Goal: Information Seeking & Learning: Check status

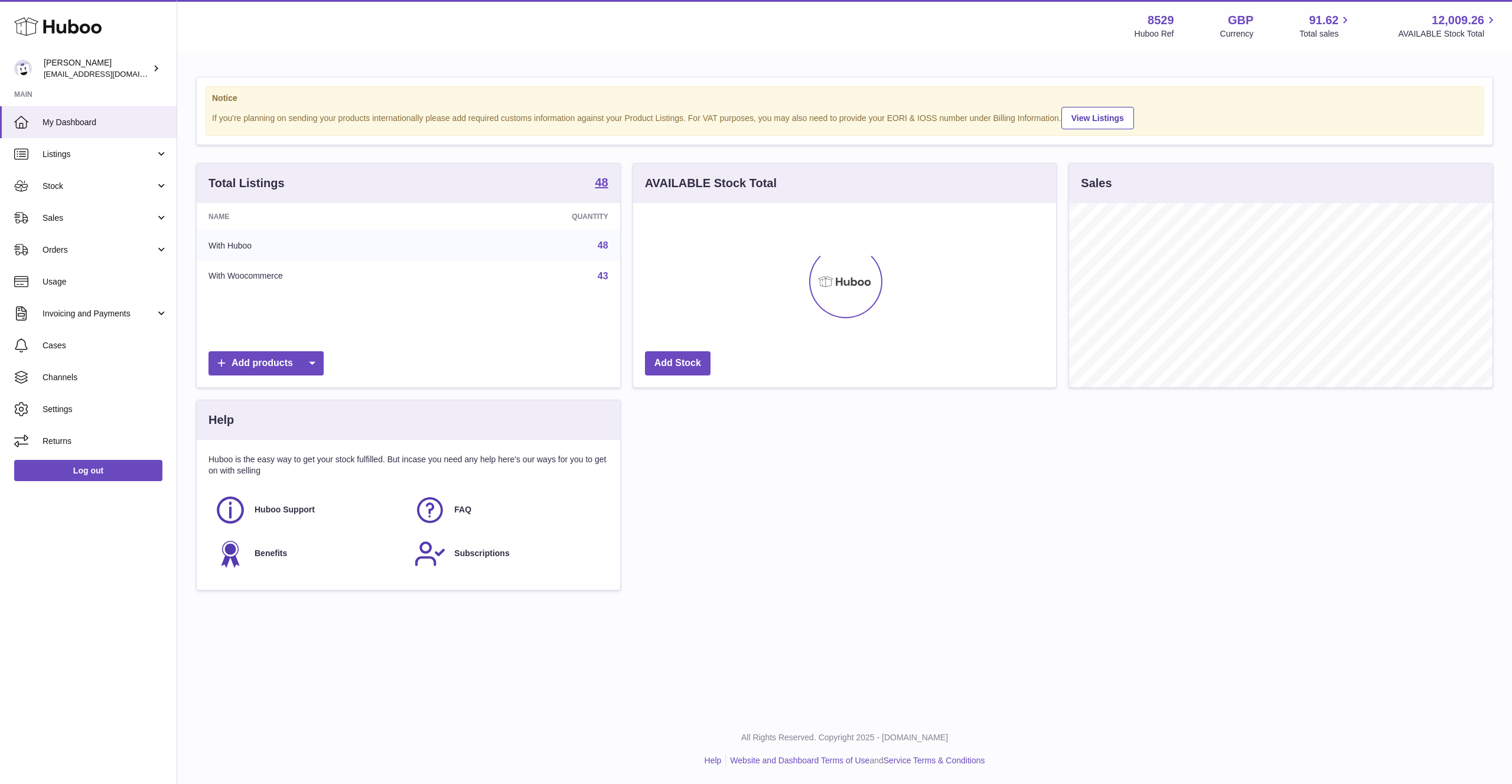
scroll to position [184, 424]
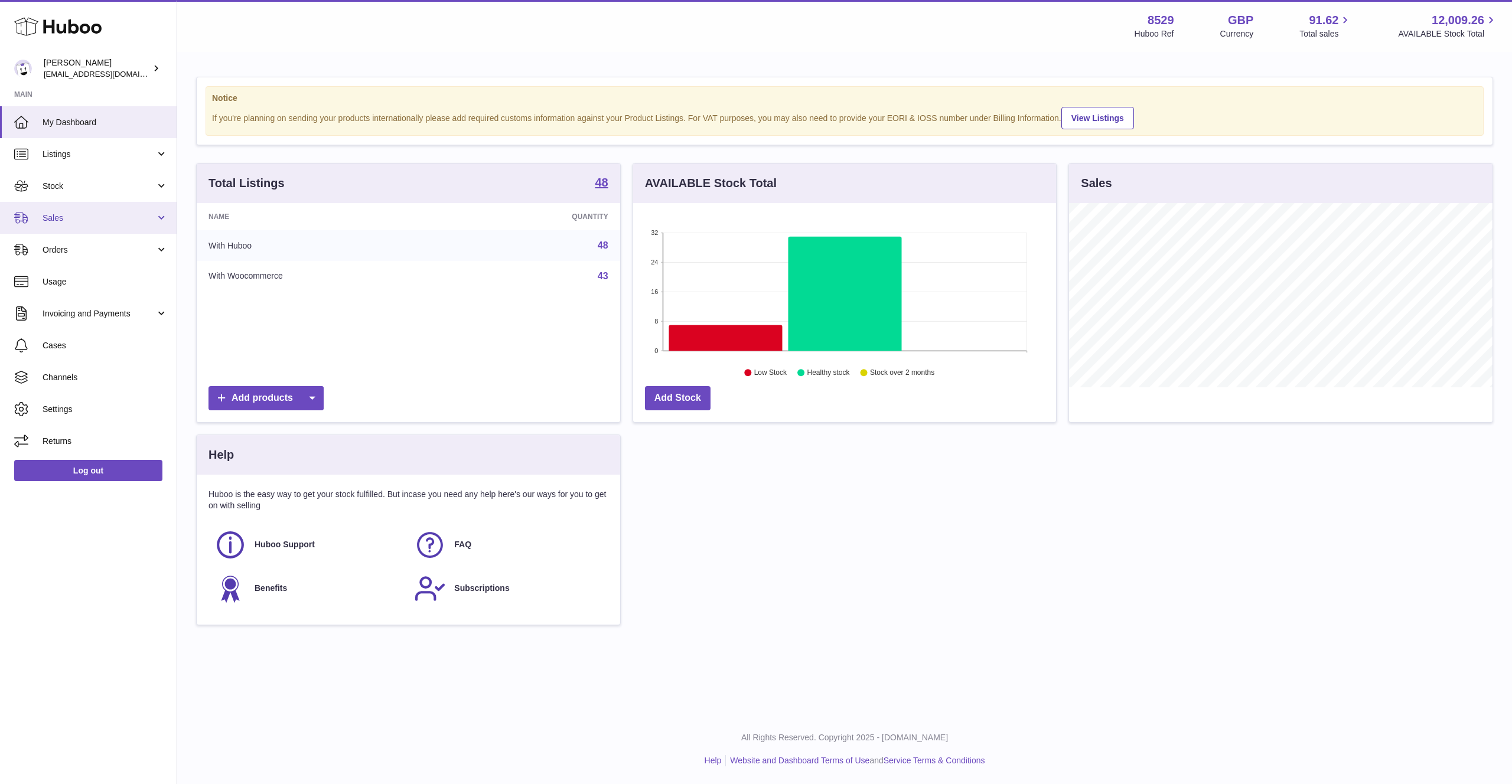
click at [66, 222] on span "Sales" at bounding box center [99, 218] width 113 height 11
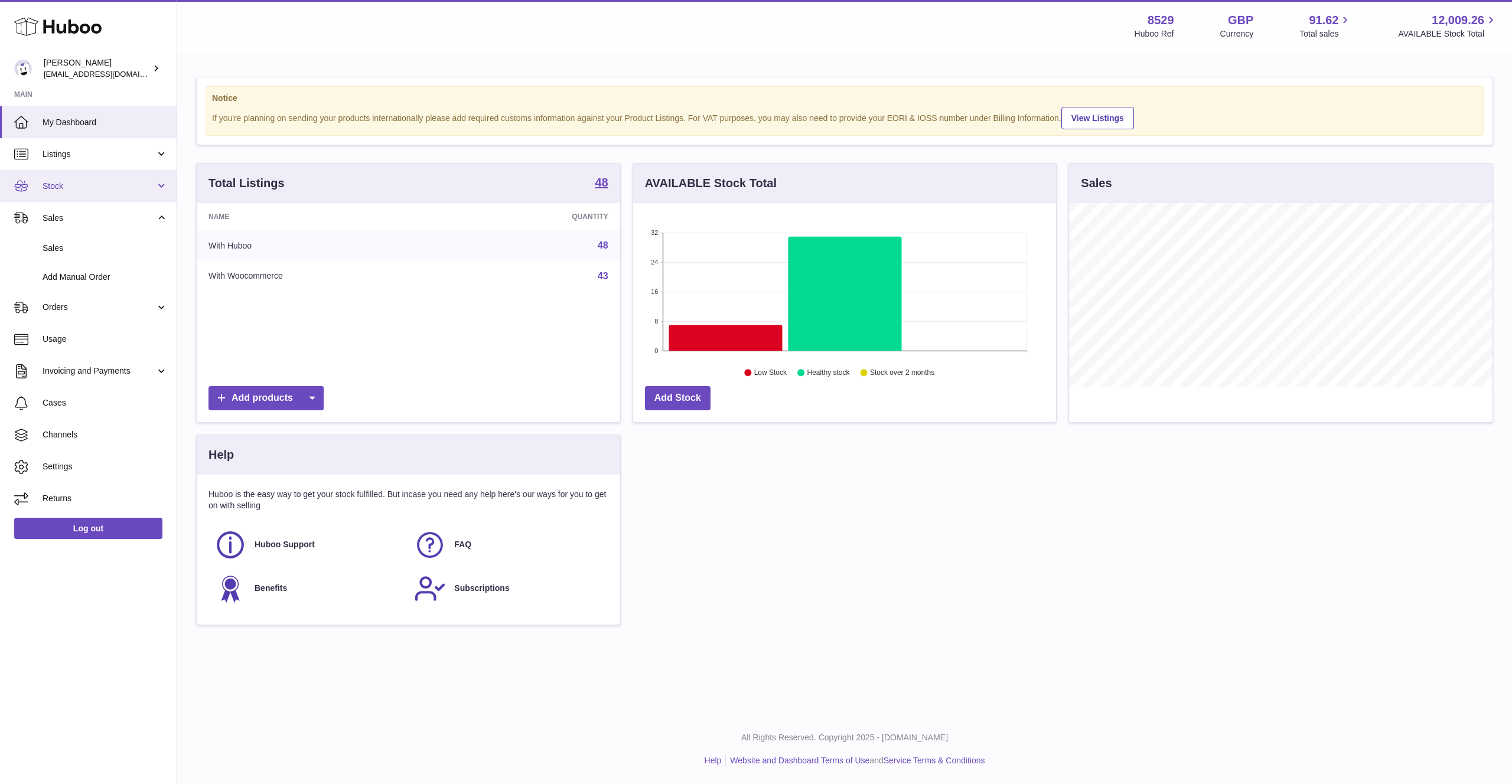
click at [68, 192] on link "Stock" at bounding box center [88, 186] width 177 height 32
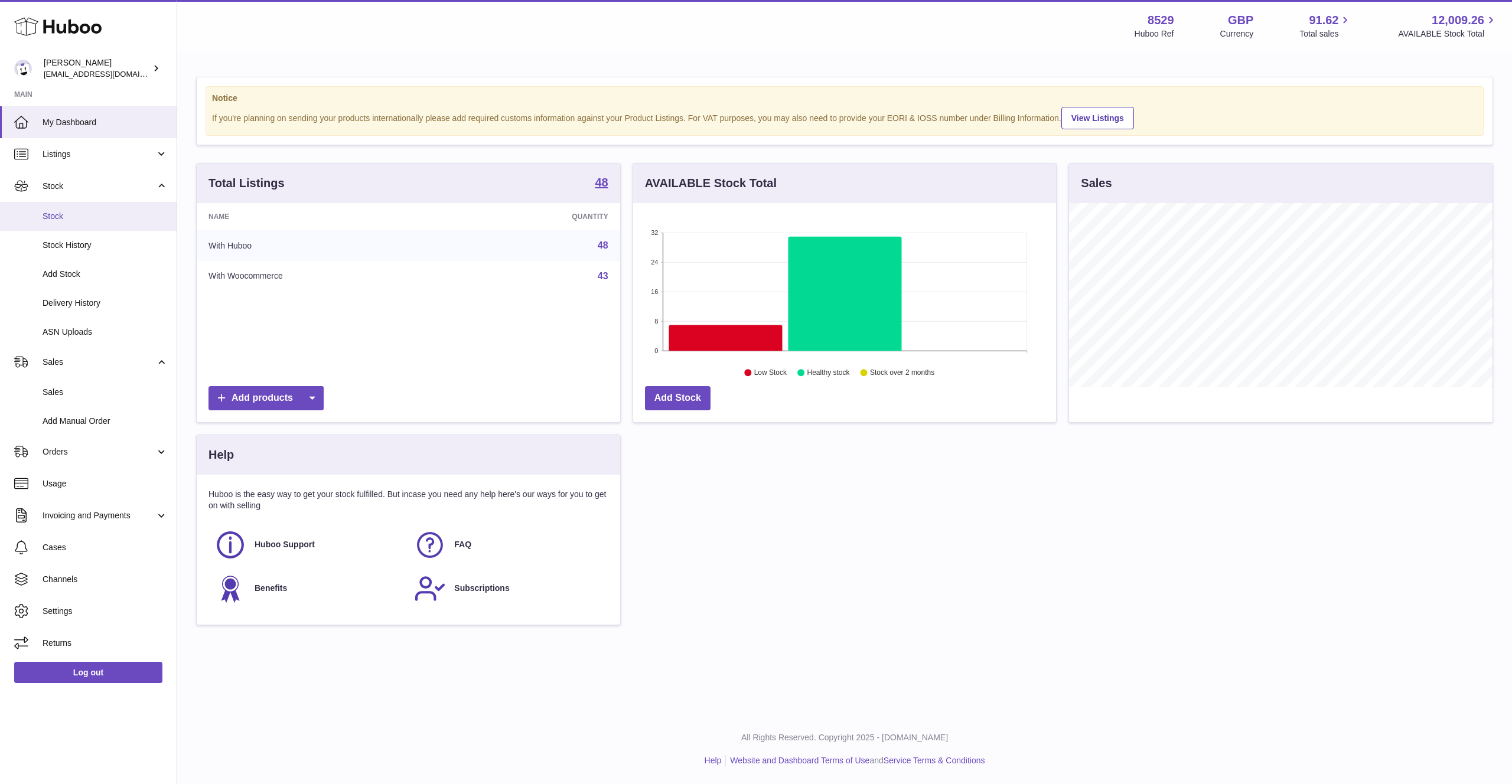
click at [73, 211] on span "Stock" at bounding box center [105, 216] width 125 height 11
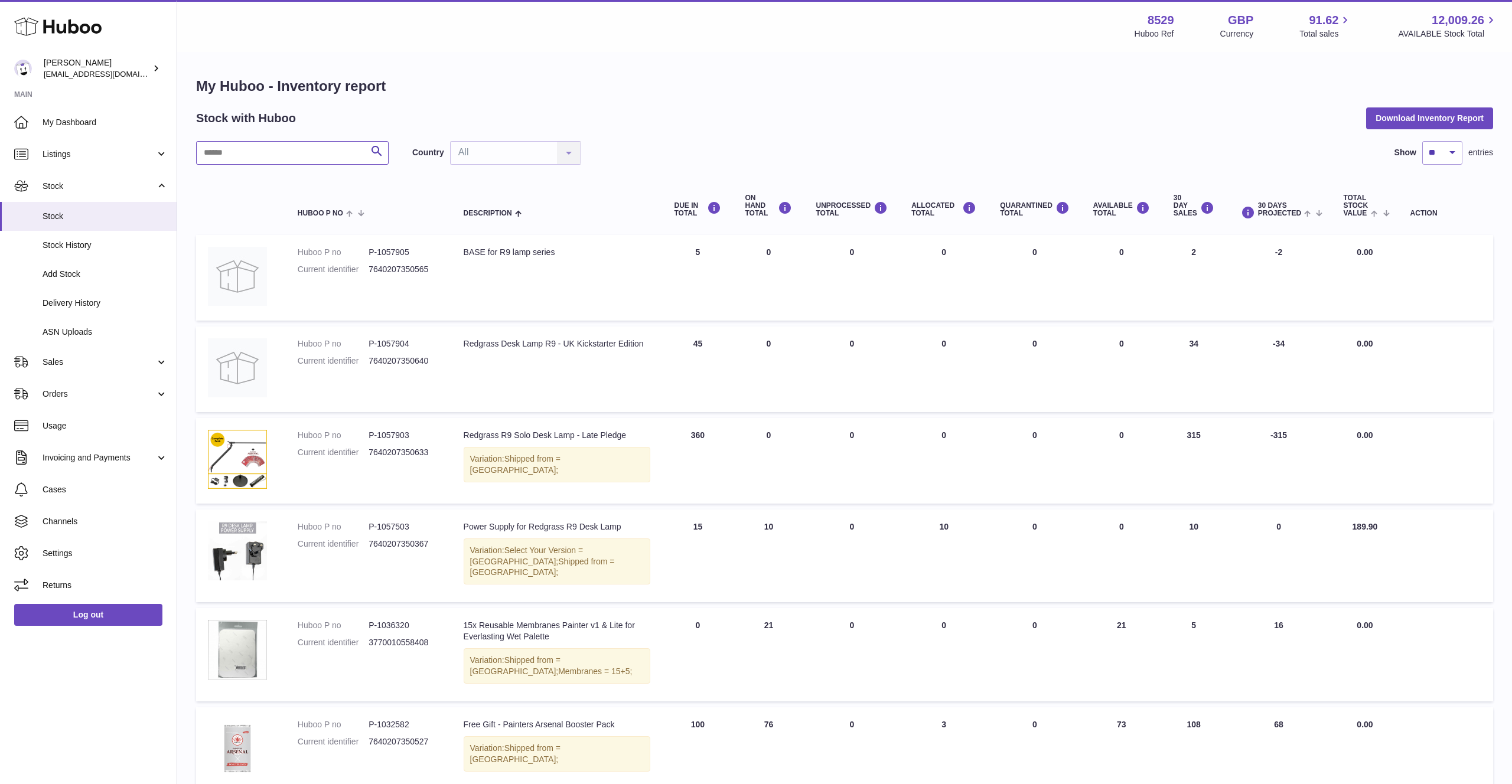
click at [261, 155] on input "text" at bounding box center [292, 153] width 193 height 23
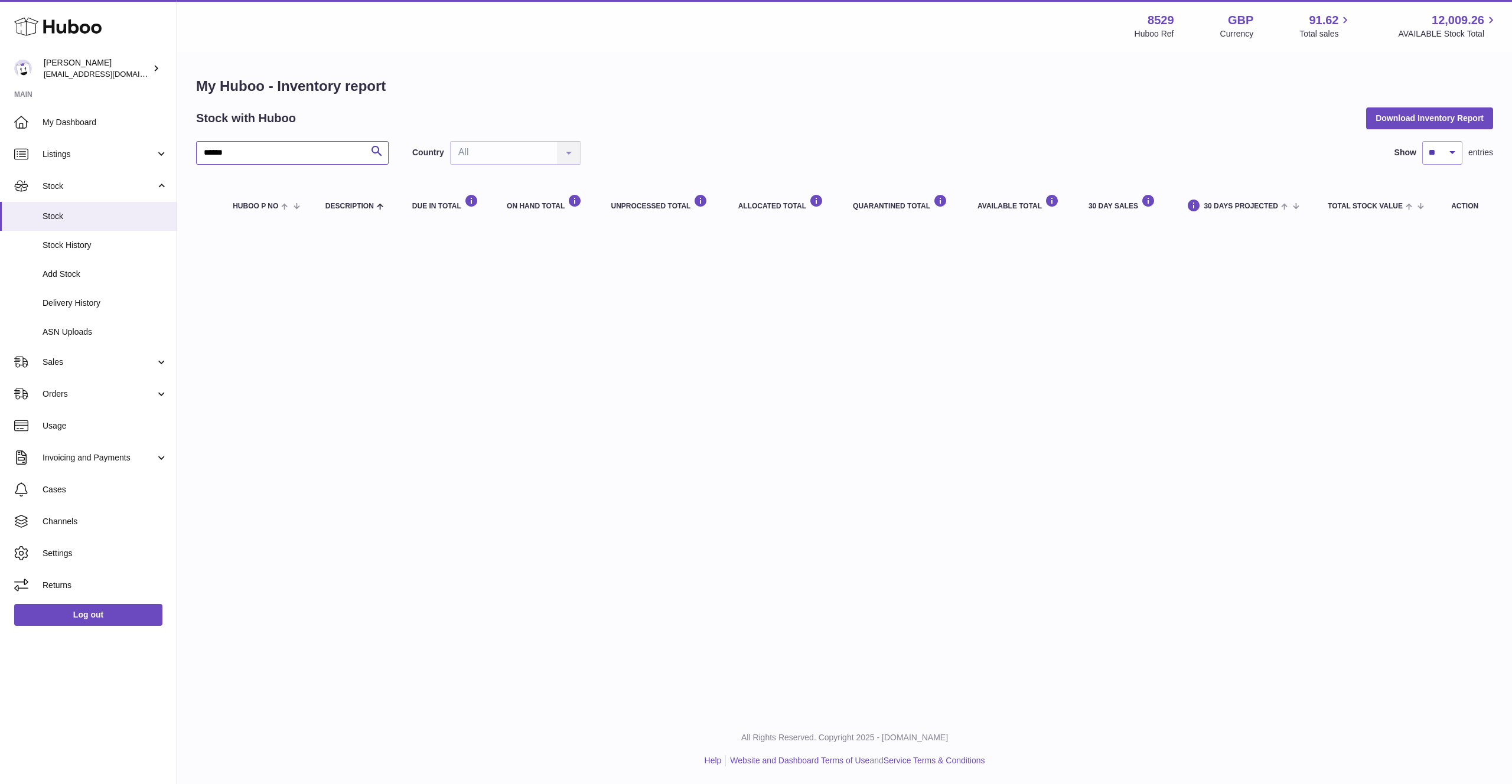
click at [275, 149] on input "******" at bounding box center [292, 153] width 193 height 23
type input "****"
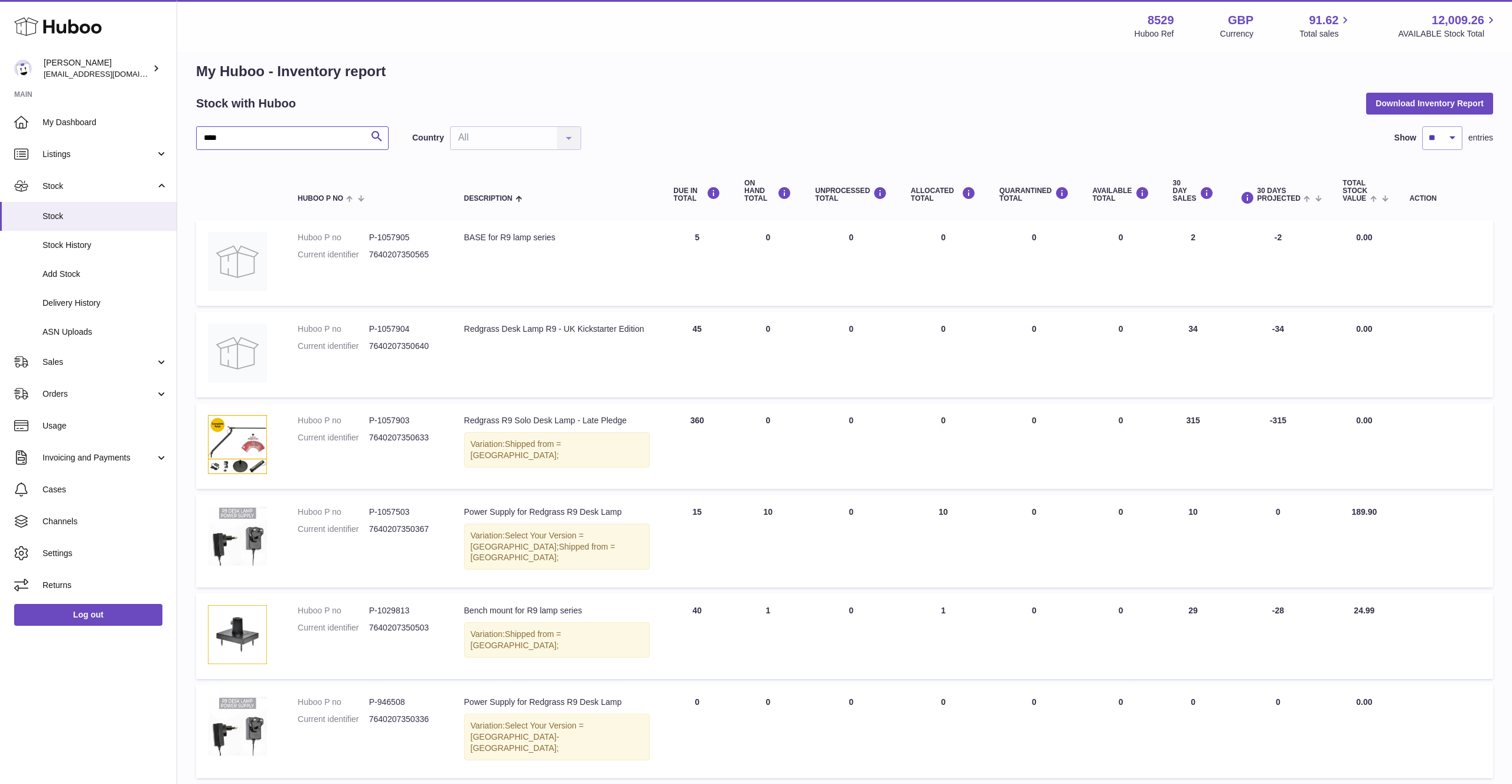
scroll to position [16, 0]
click at [114, 349] on link "Sales" at bounding box center [88, 361] width 177 height 32
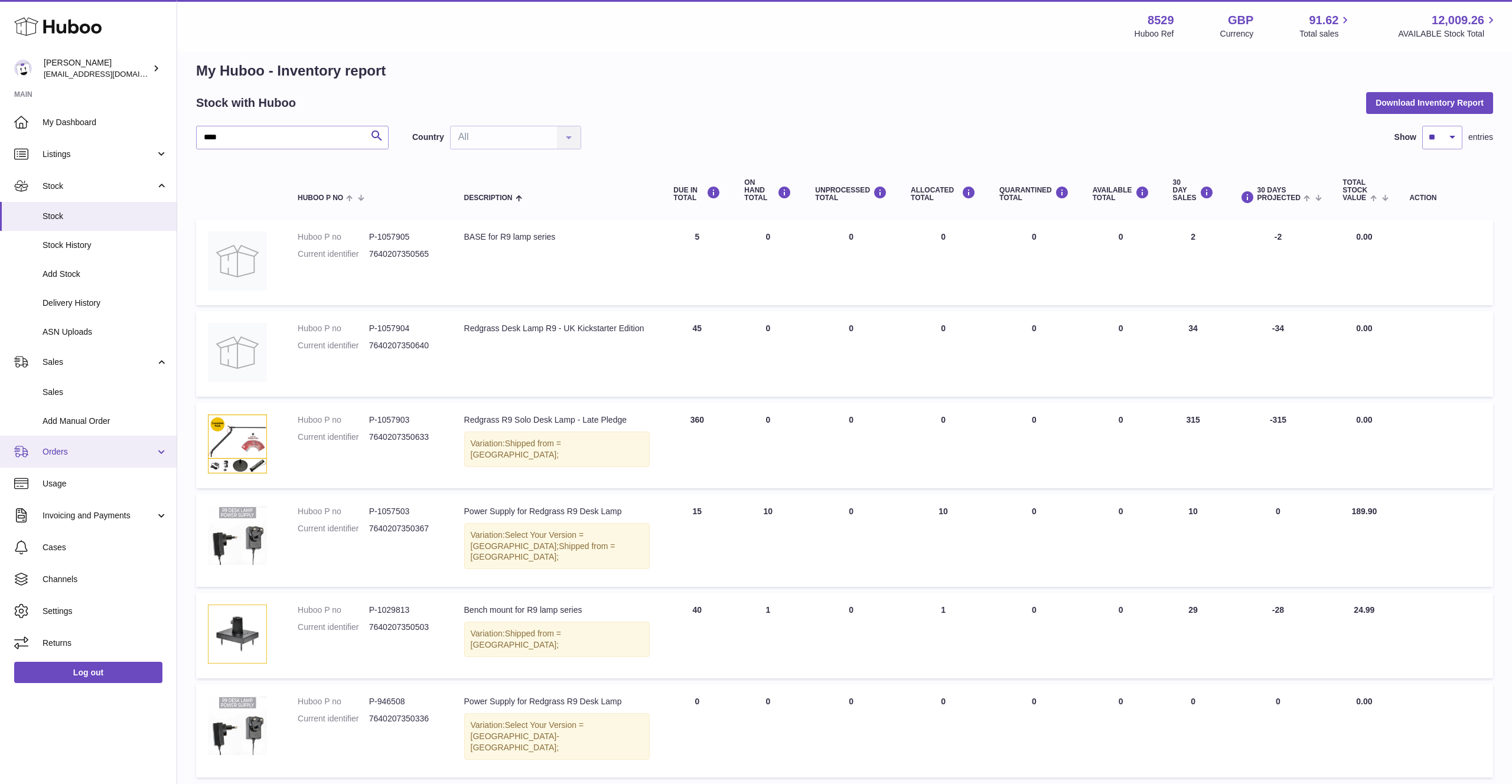
click at [48, 464] on link "Orders" at bounding box center [88, 451] width 177 height 32
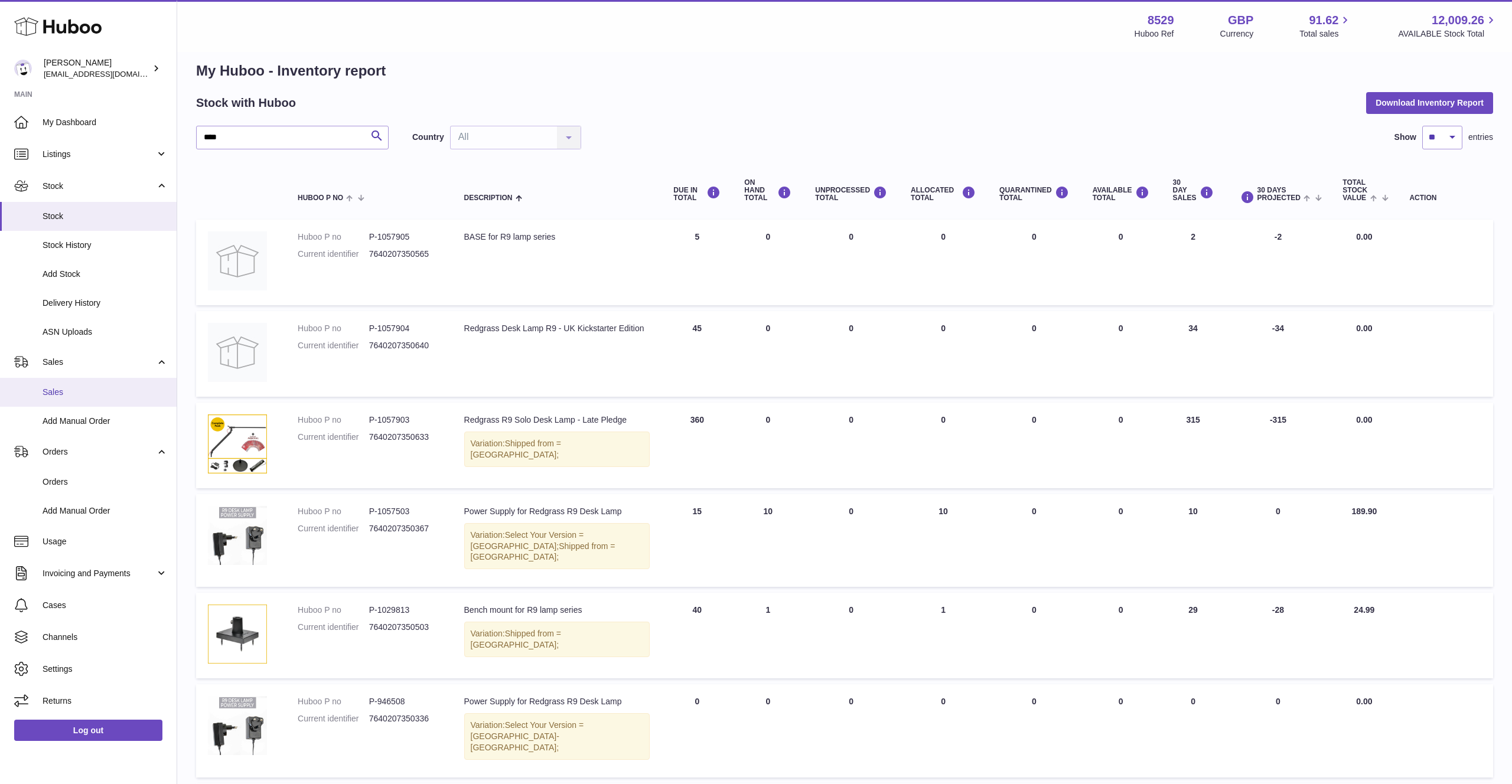
click at [65, 392] on span "Sales" at bounding box center [105, 392] width 125 height 11
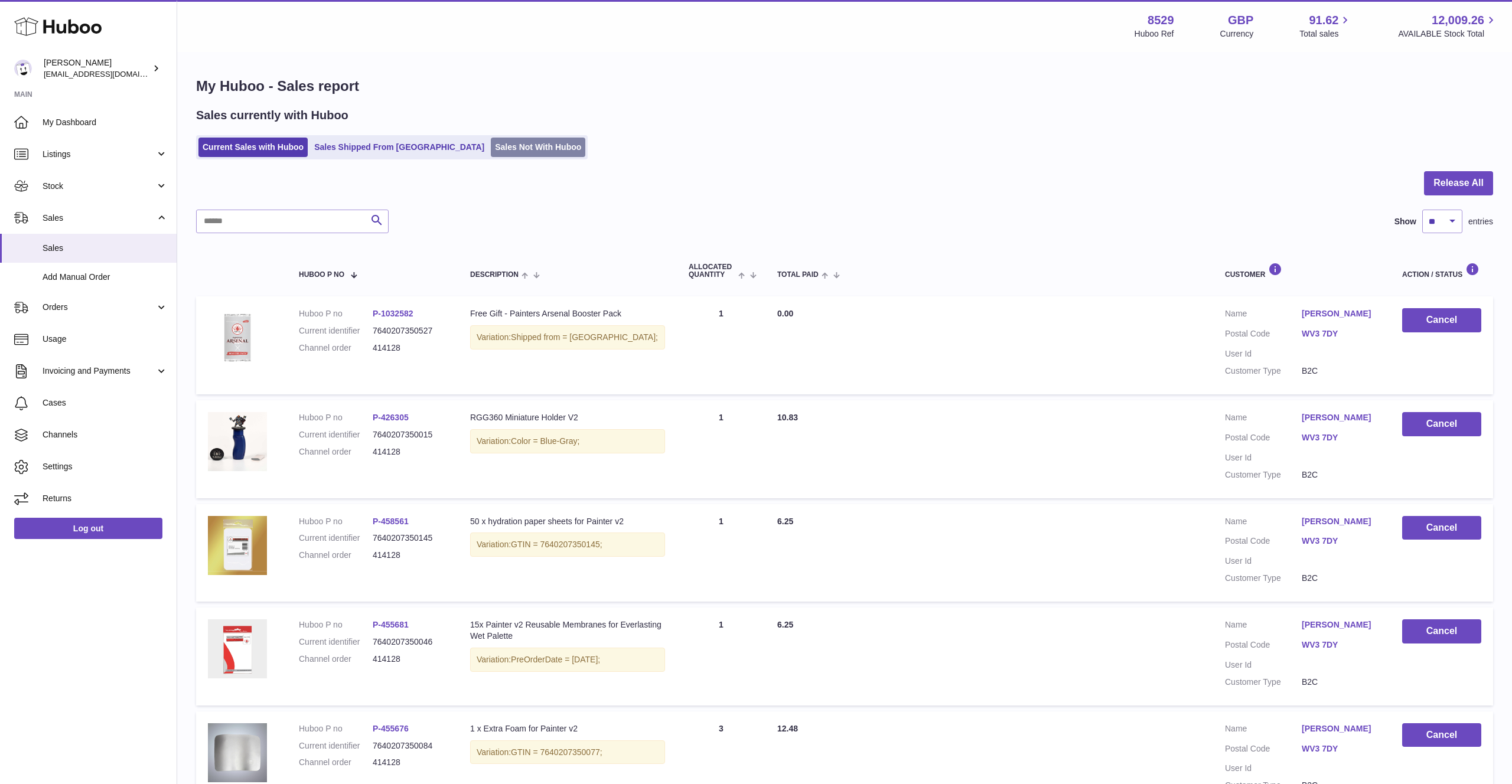
click at [496, 138] on link "Sales Not With Huboo" at bounding box center [538, 147] width 95 height 20
click at [491, 146] on link "Sales Not With Huboo" at bounding box center [538, 147] width 95 height 20
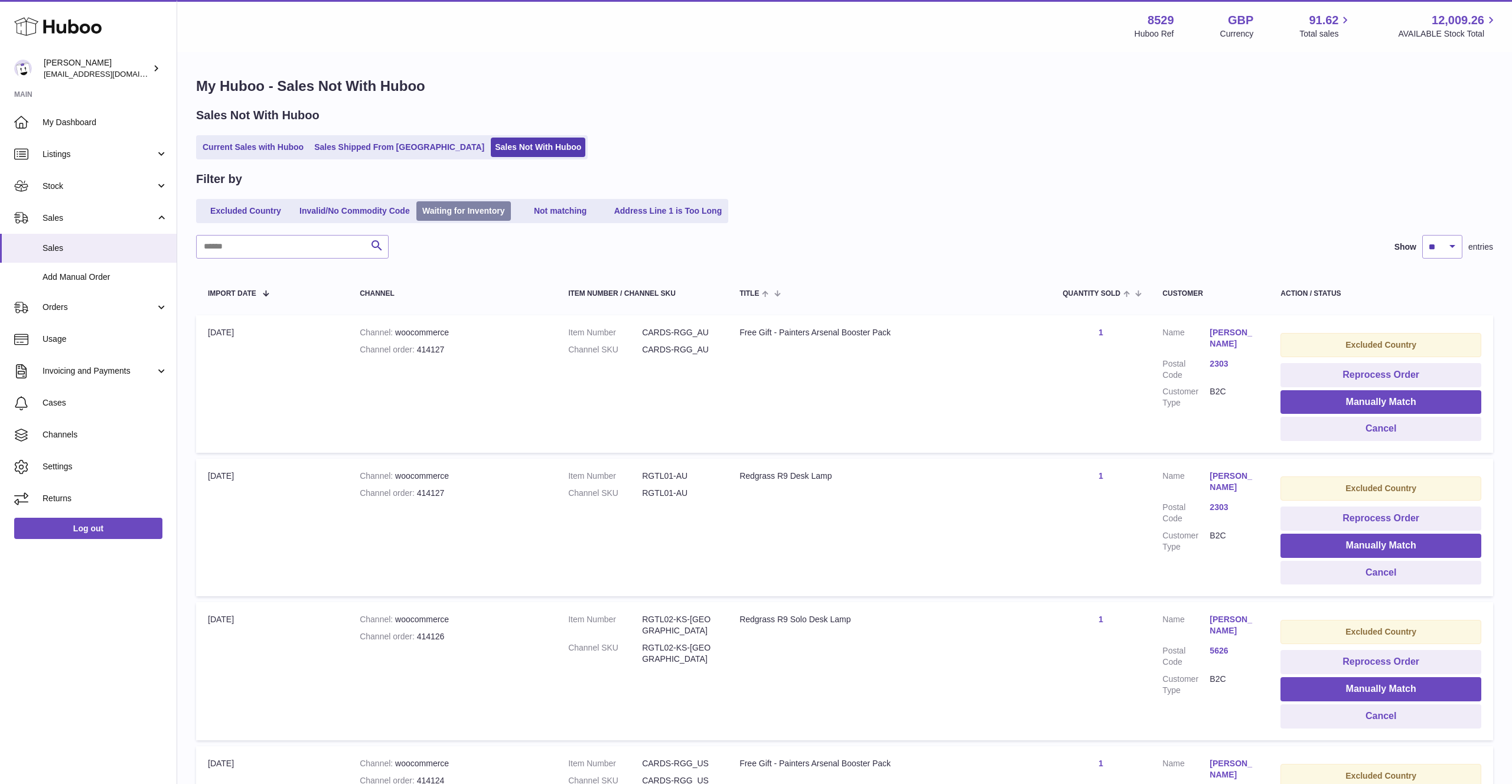
click at [454, 213] on link "Waiting for Inventory" at bounding box center [463, 211] width 95 height 20
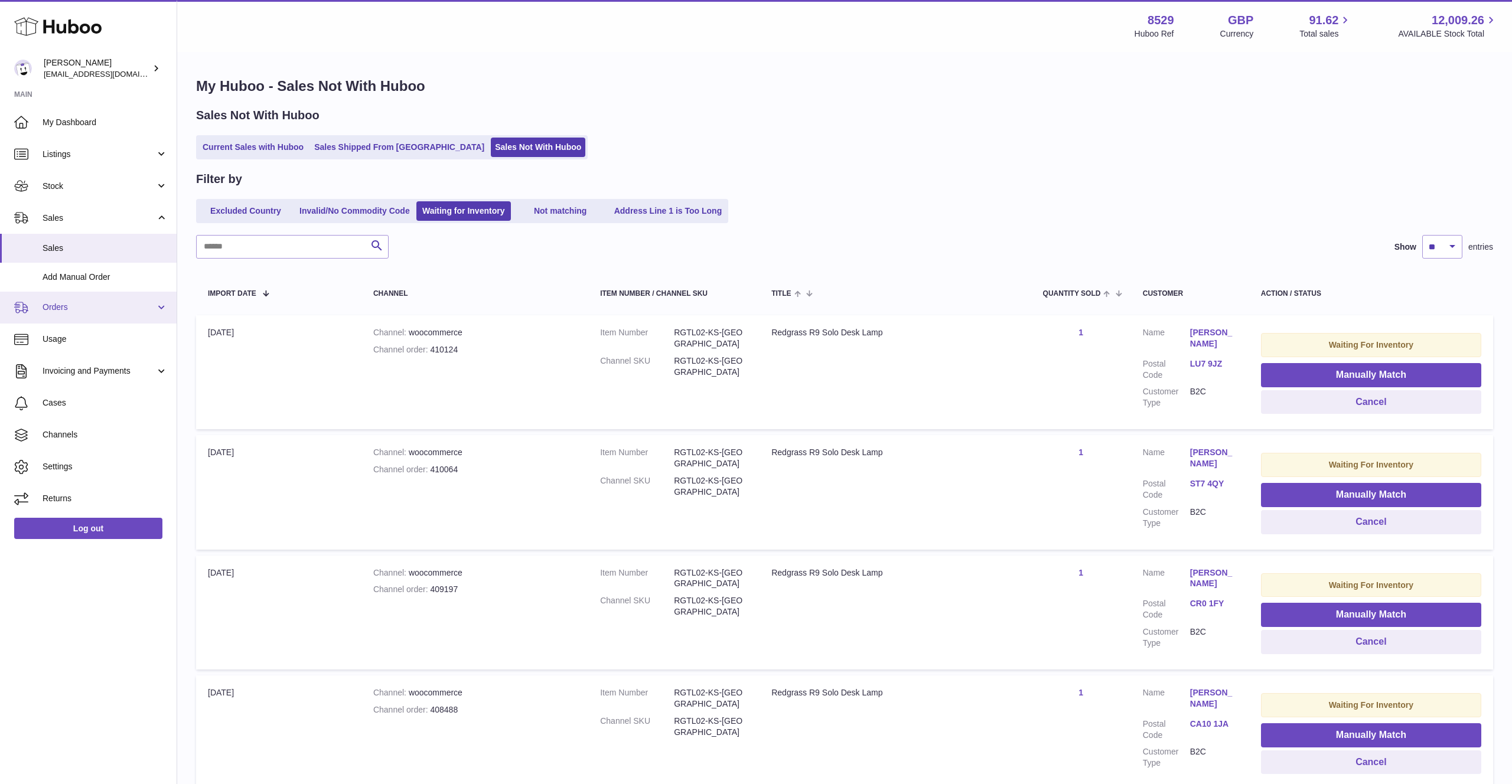
click at [102, 316] on link "Orders" at bounding box center [88, 307] width 177 height 32
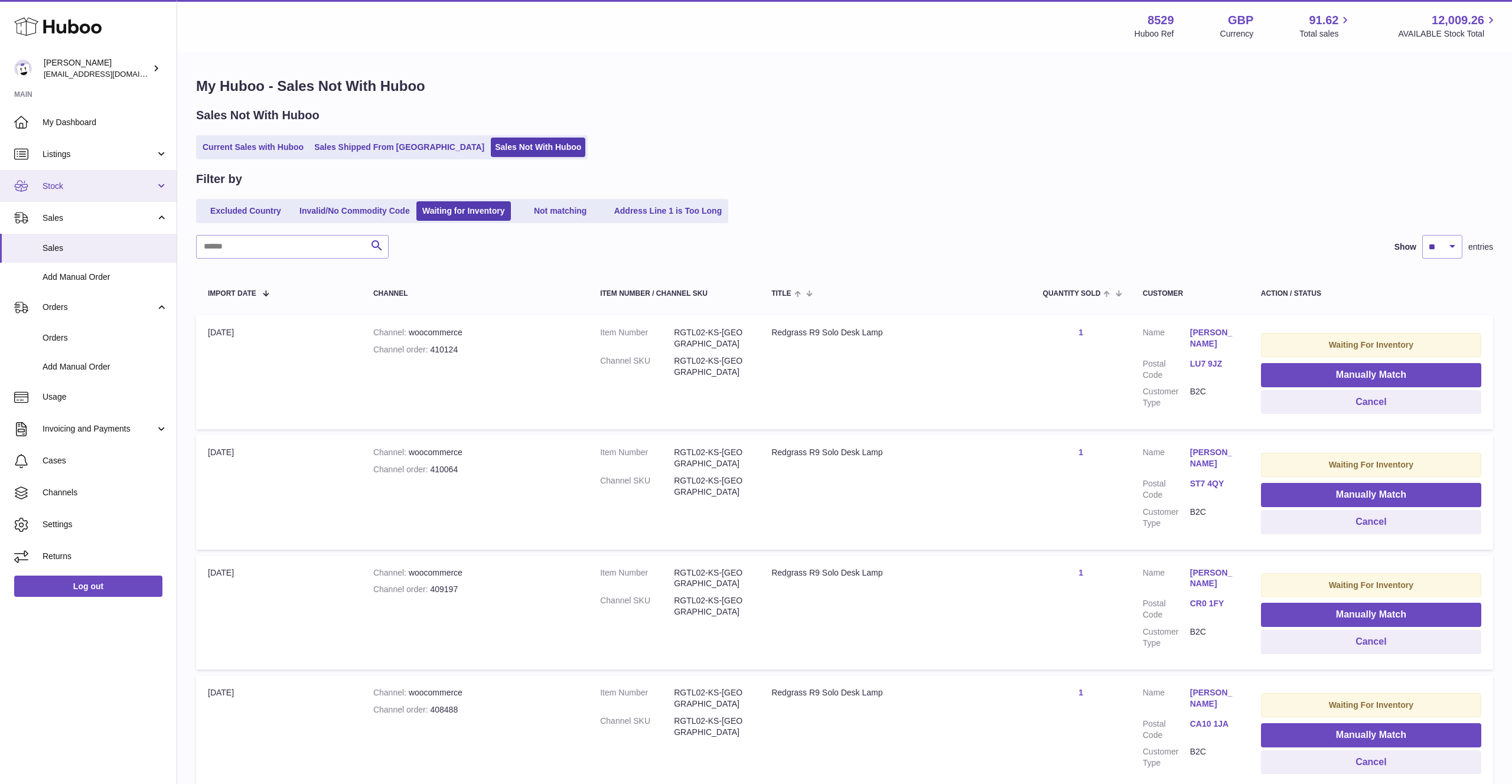
click at [91, 194] on link "Stock" at bounding box center [88, 186] width 177 height 32
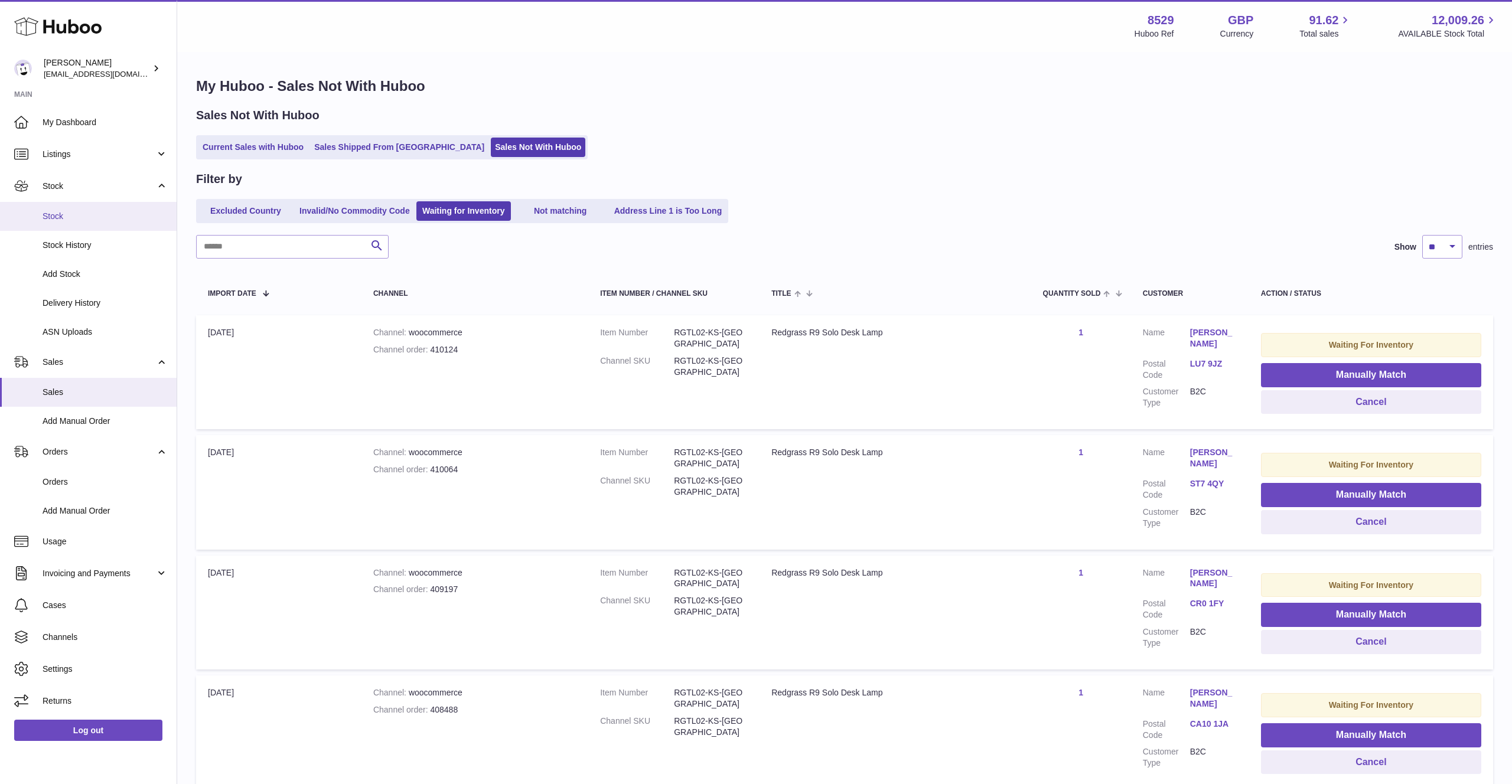
click at [87, 217] on span "Stock" at bounding box center [105, 216] width 125 height 11
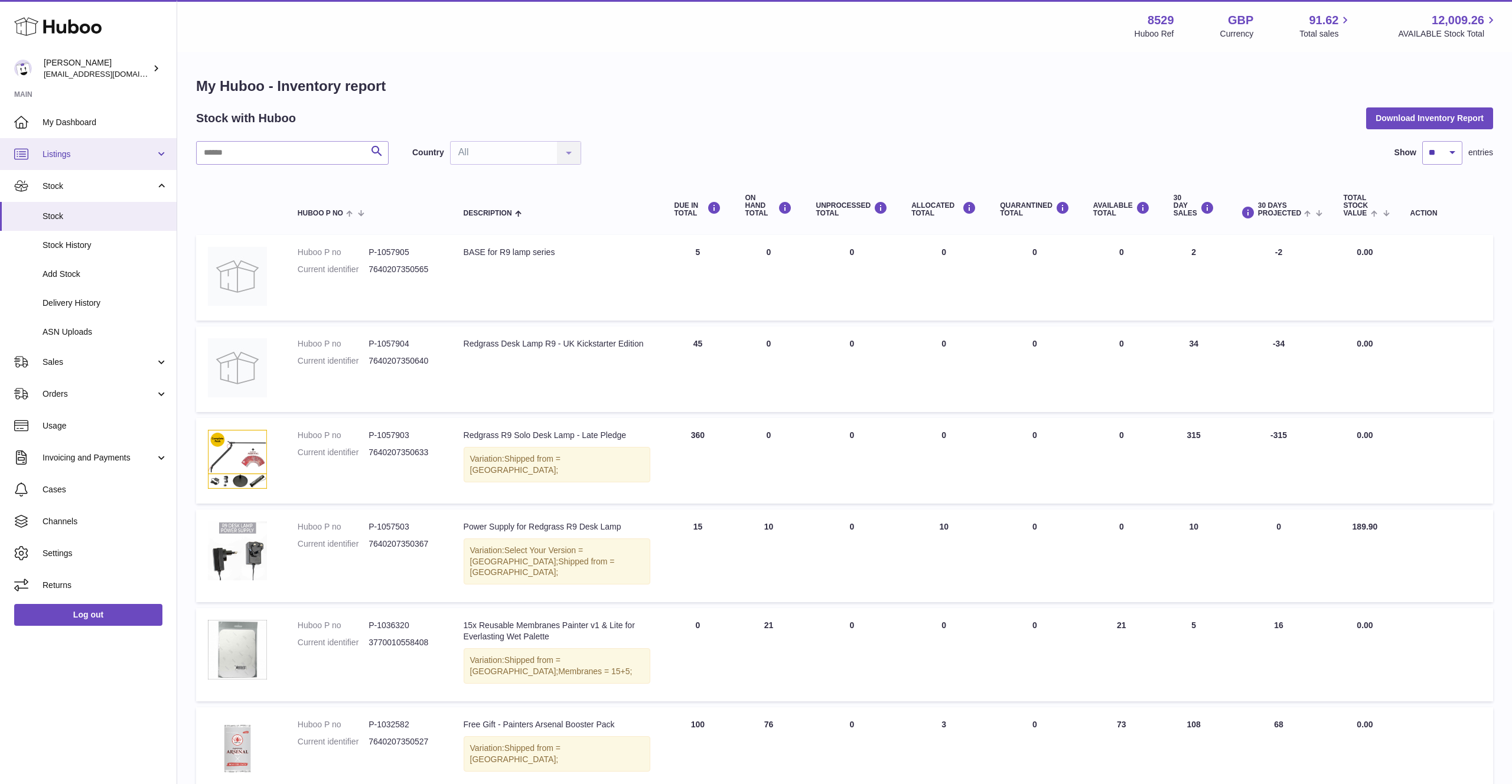
click at [103, 153] on span "Listings" at bounding box center [99, 154] width 113 height 11
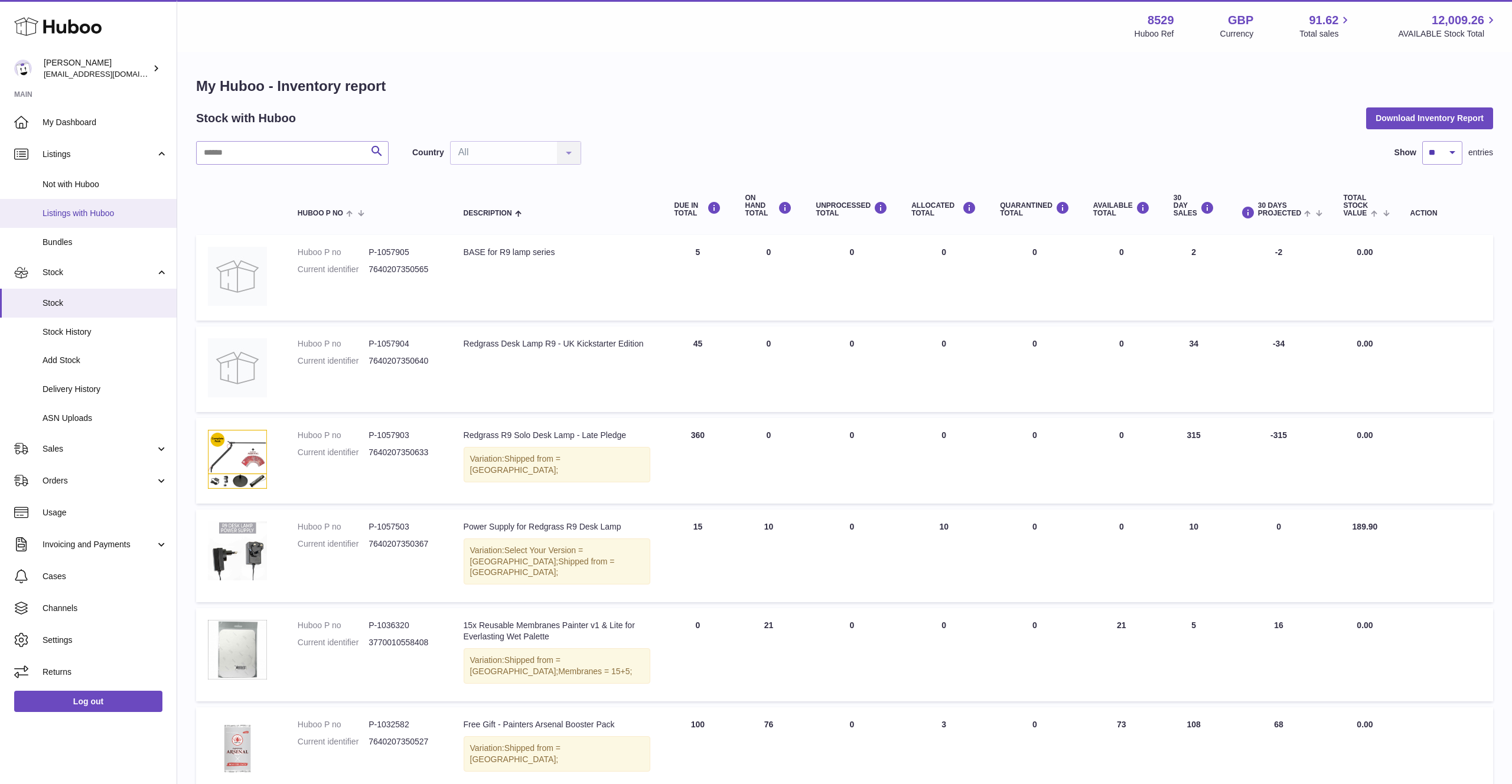
click at [106, 212] on span "Listings with Huboo" at bounding box center [105, 213] width 125 height 11
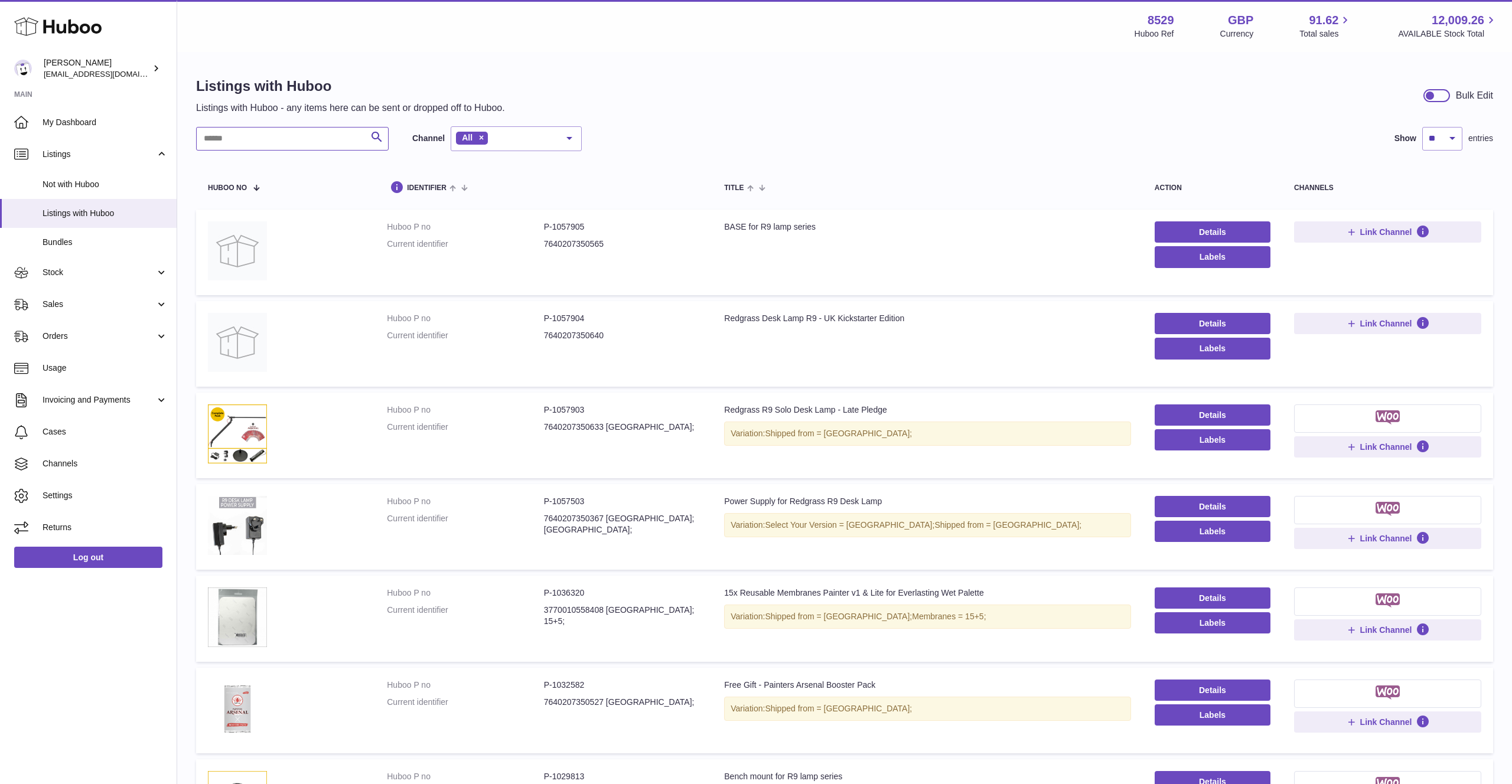
click at [270, 136] on input "text" at bounding box center [292, 139] width 193 height 23
type input "****"
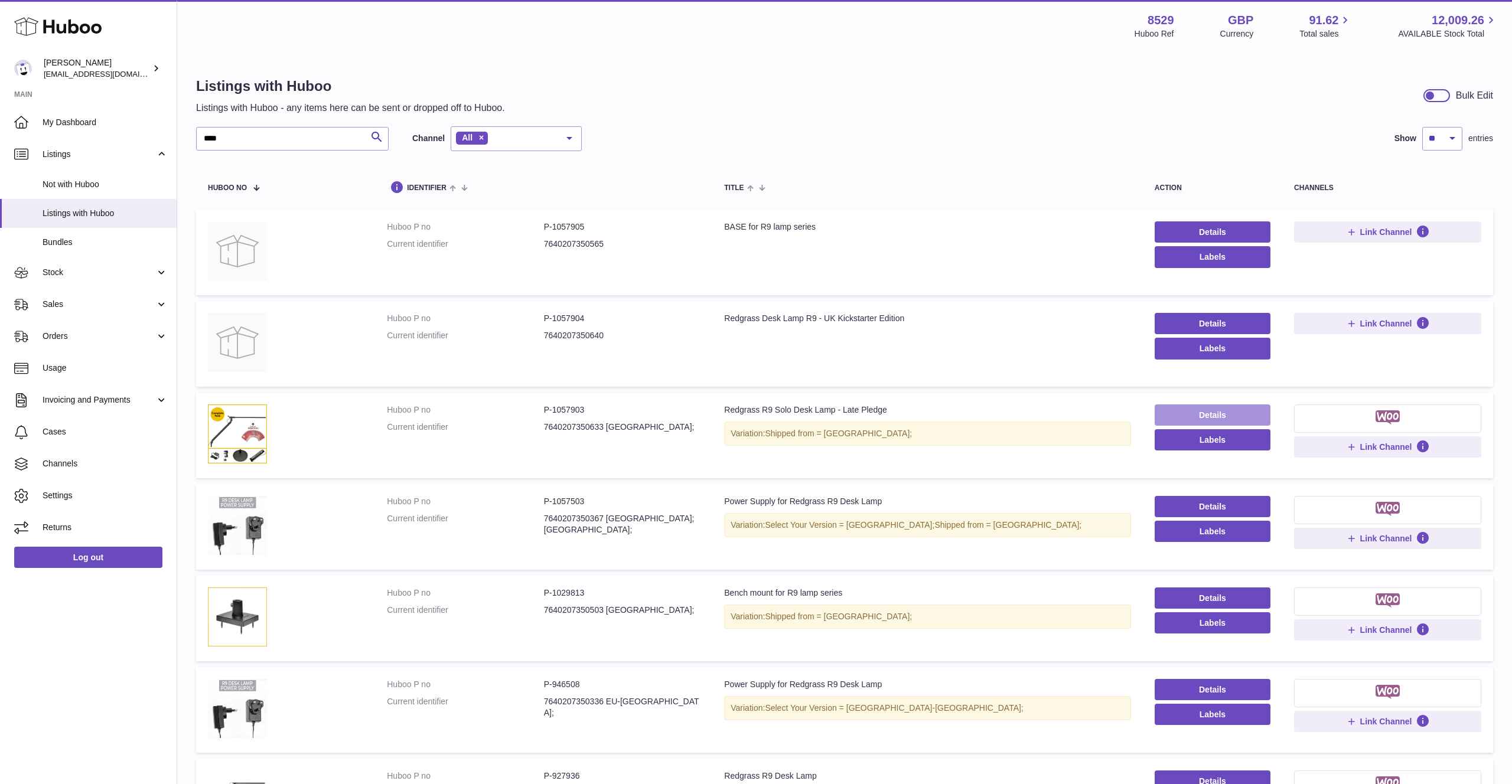
click at [1212, 410] on link "Details" at bounding box center [1212, 415] width 116 height 22
click at [68, 314] on link "Sales" at bounding box center [88, 305] width 177 height 32
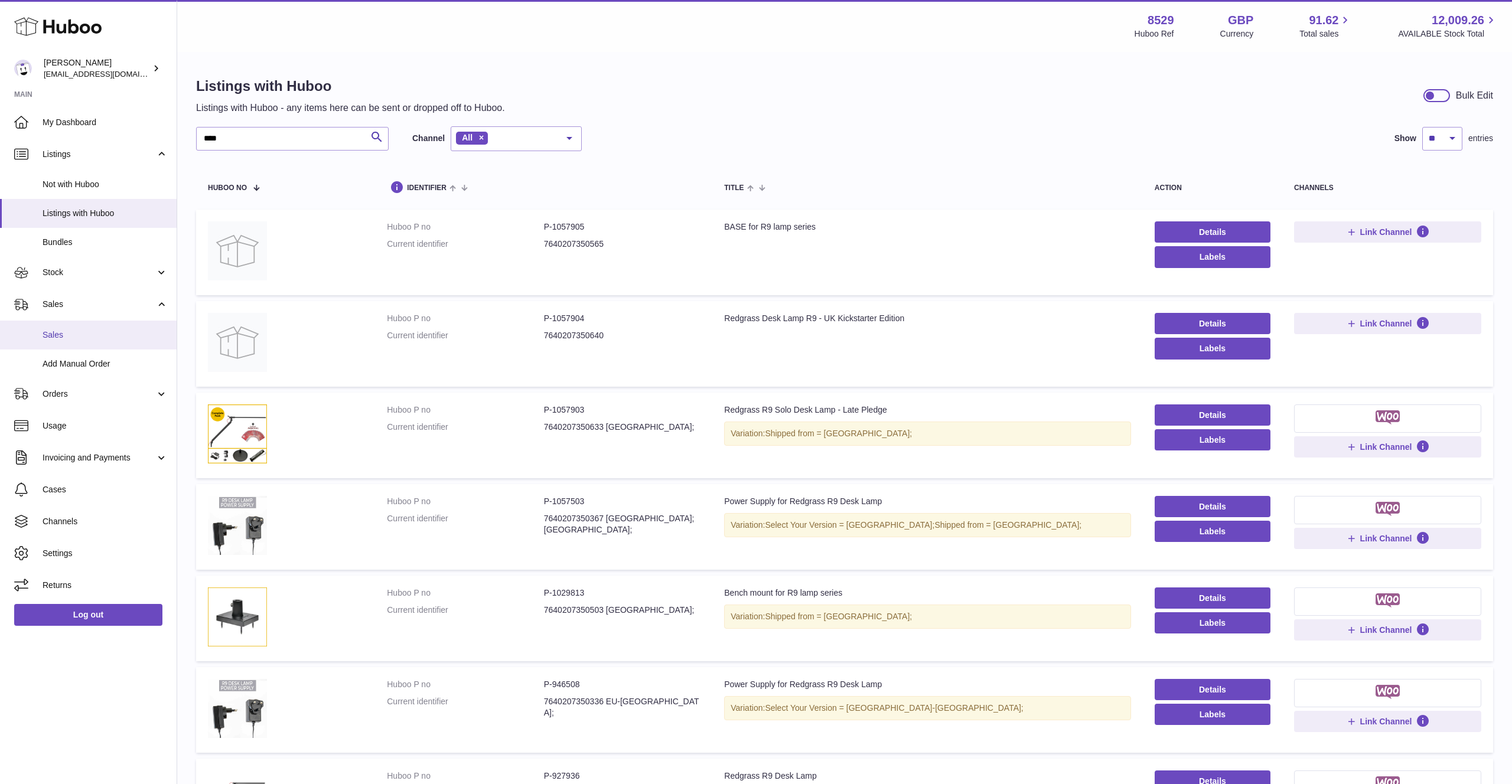
click at [74, 327] on link "Sales" at bounding box center [88, 335] width 177 height 29
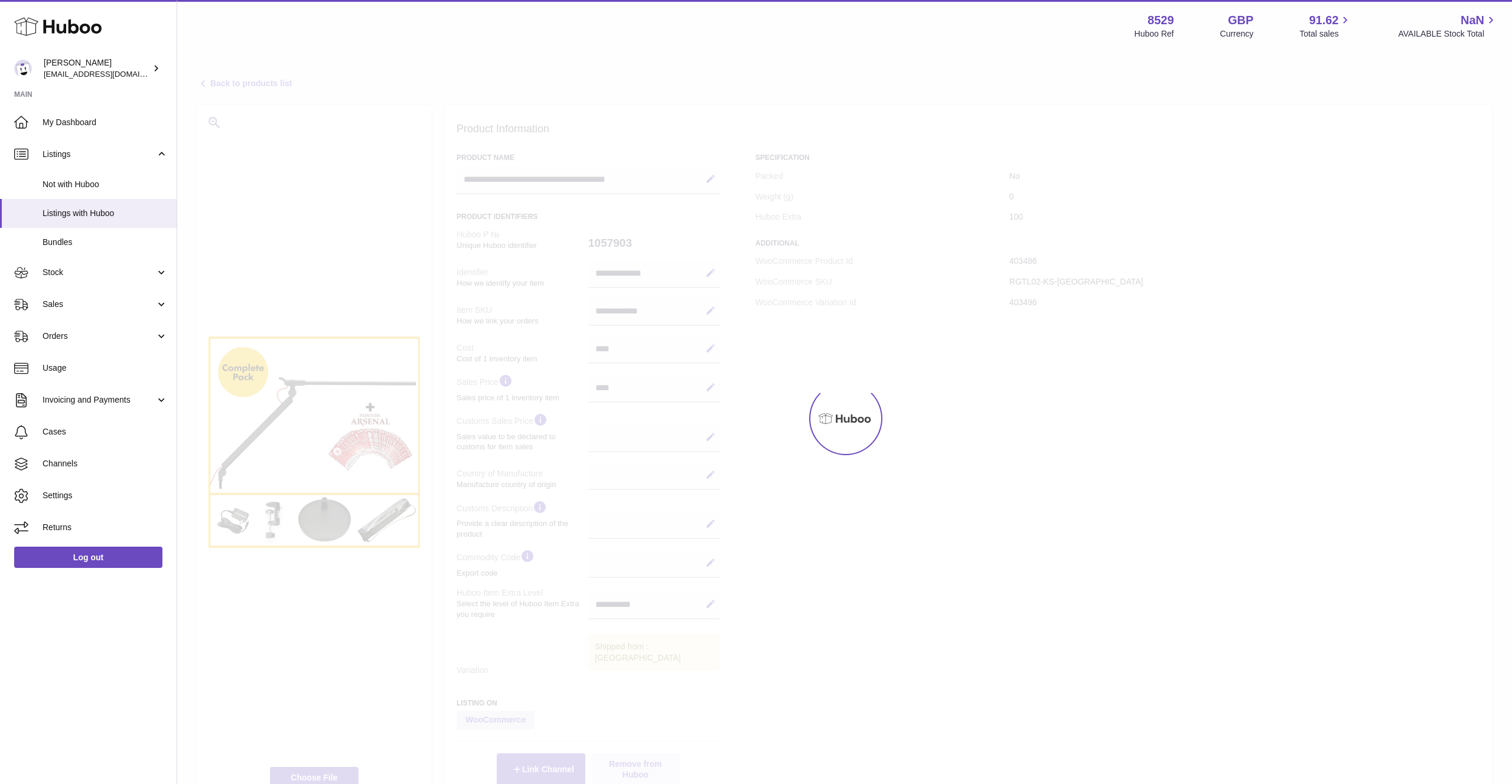
select select
select select "***"
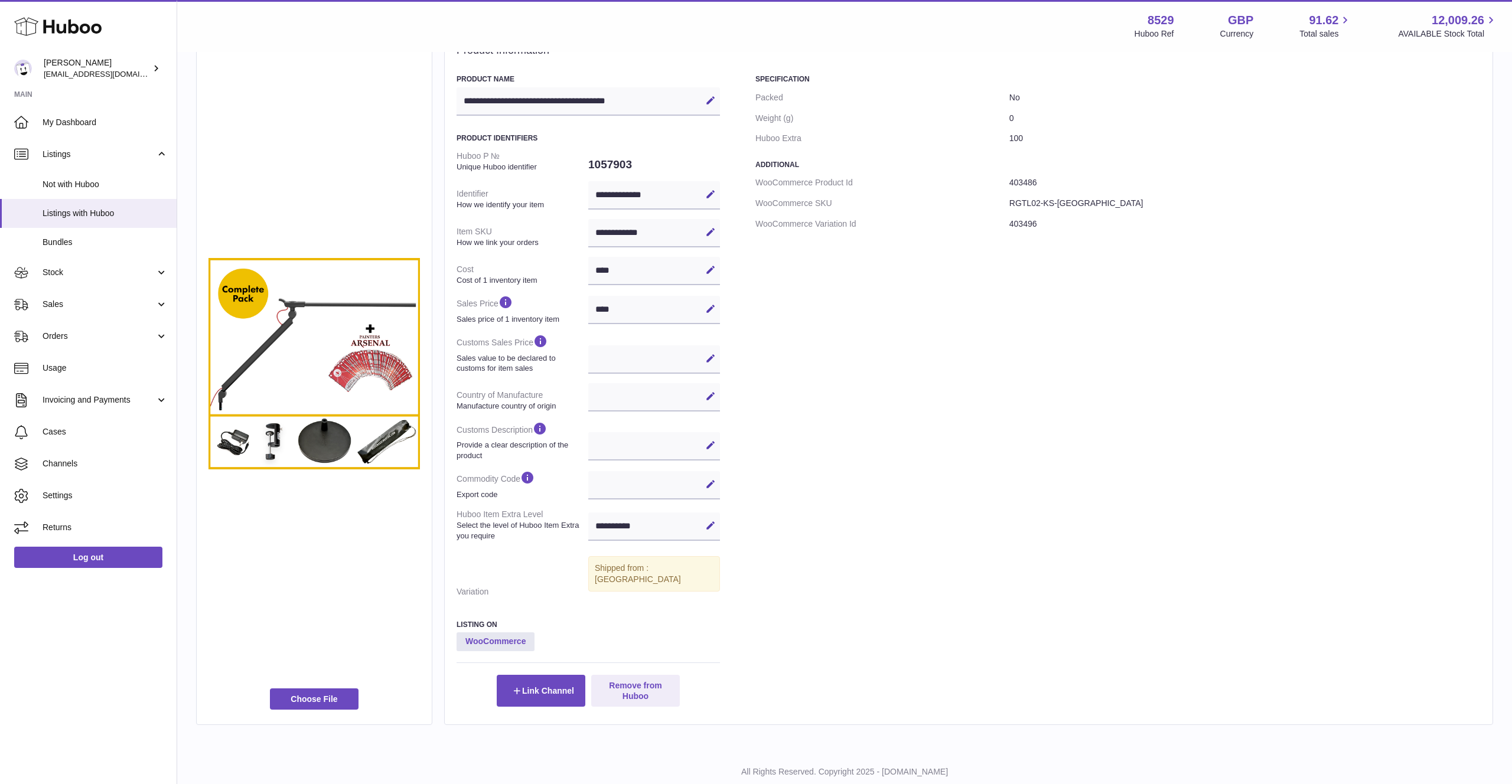
scroll to position [102, 0]
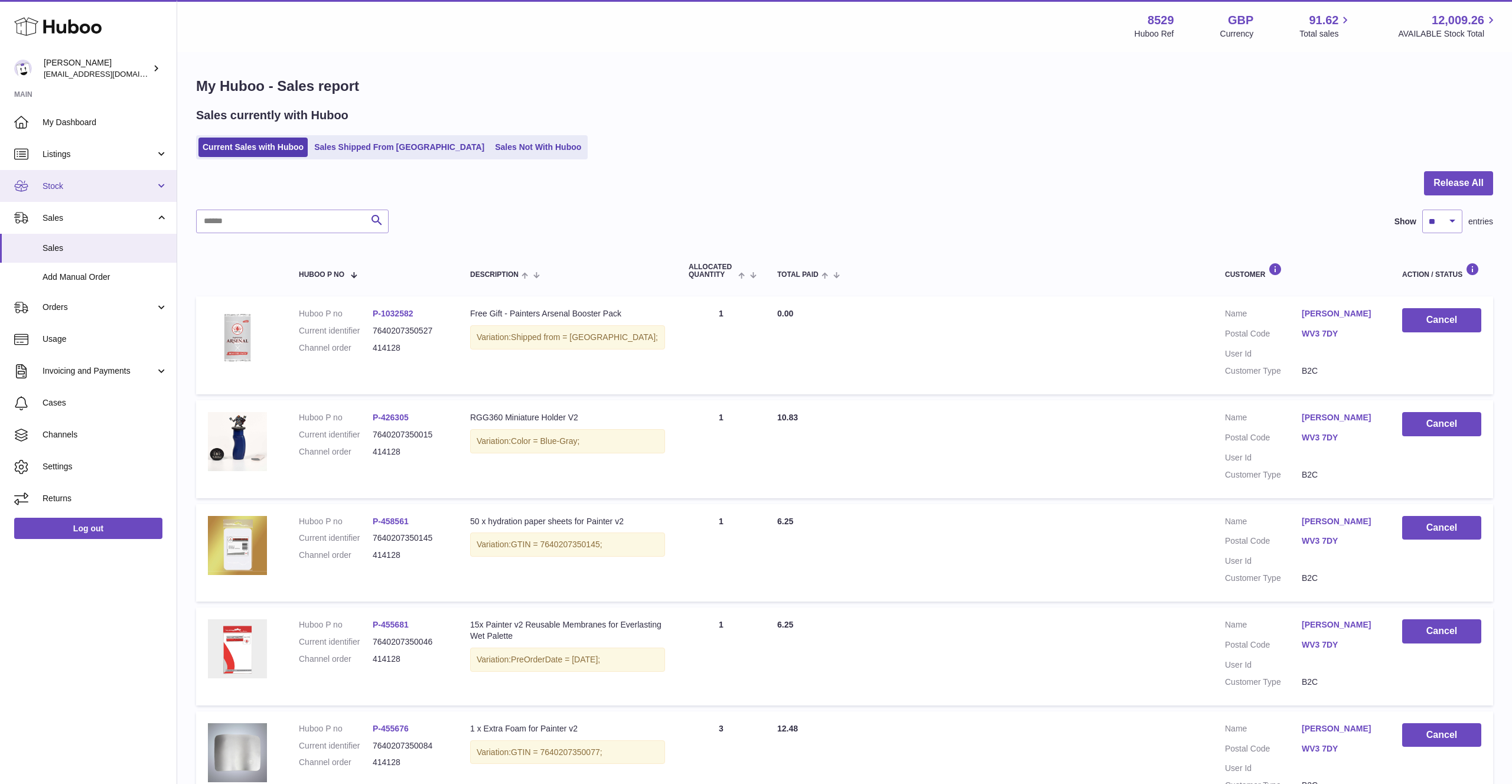
click at [76, 189] on span "Stock" at bounding box center [99, 186] width 113 height 11
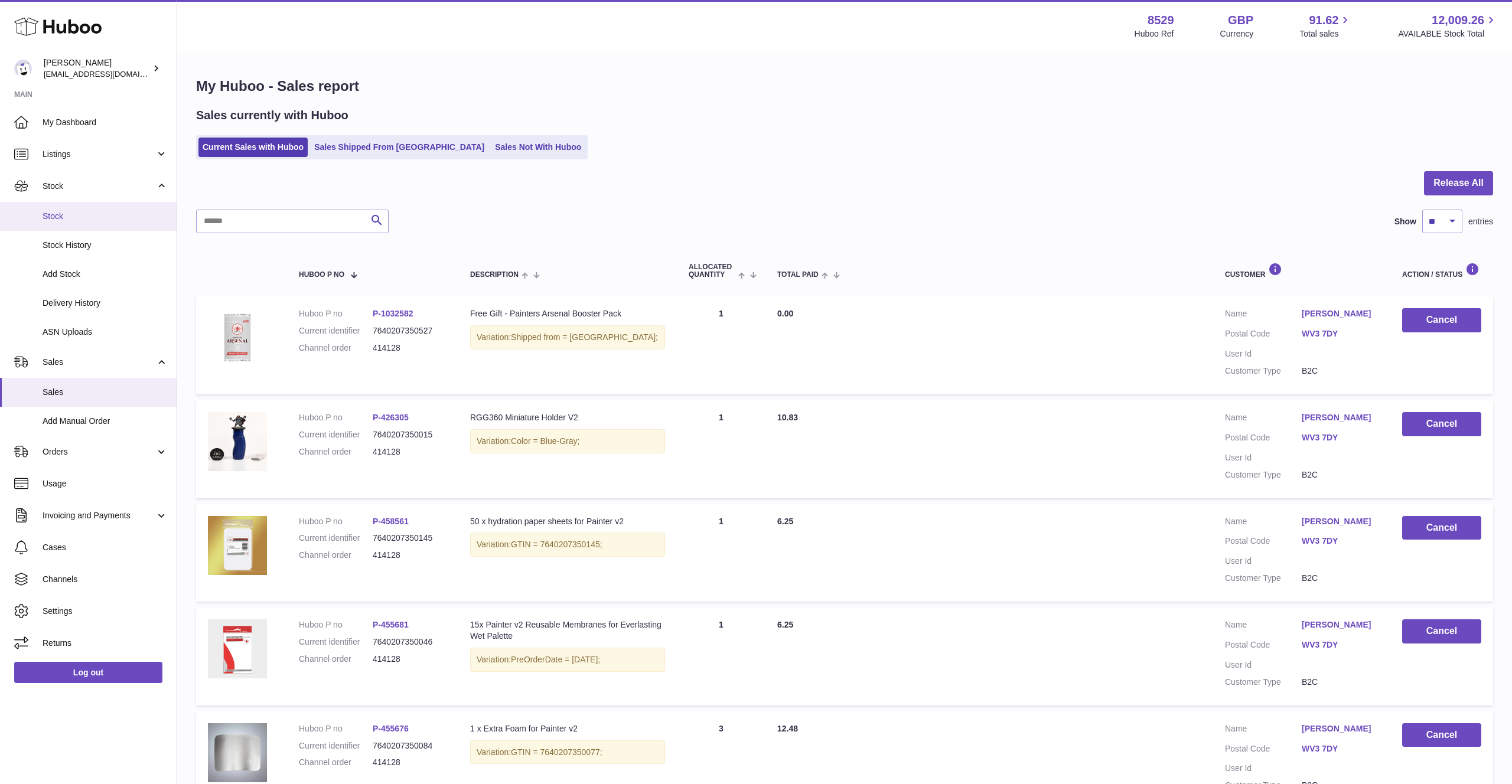
click at [78, 209] on link "Stock" at bounding box center [88, 217] width 177 height 29
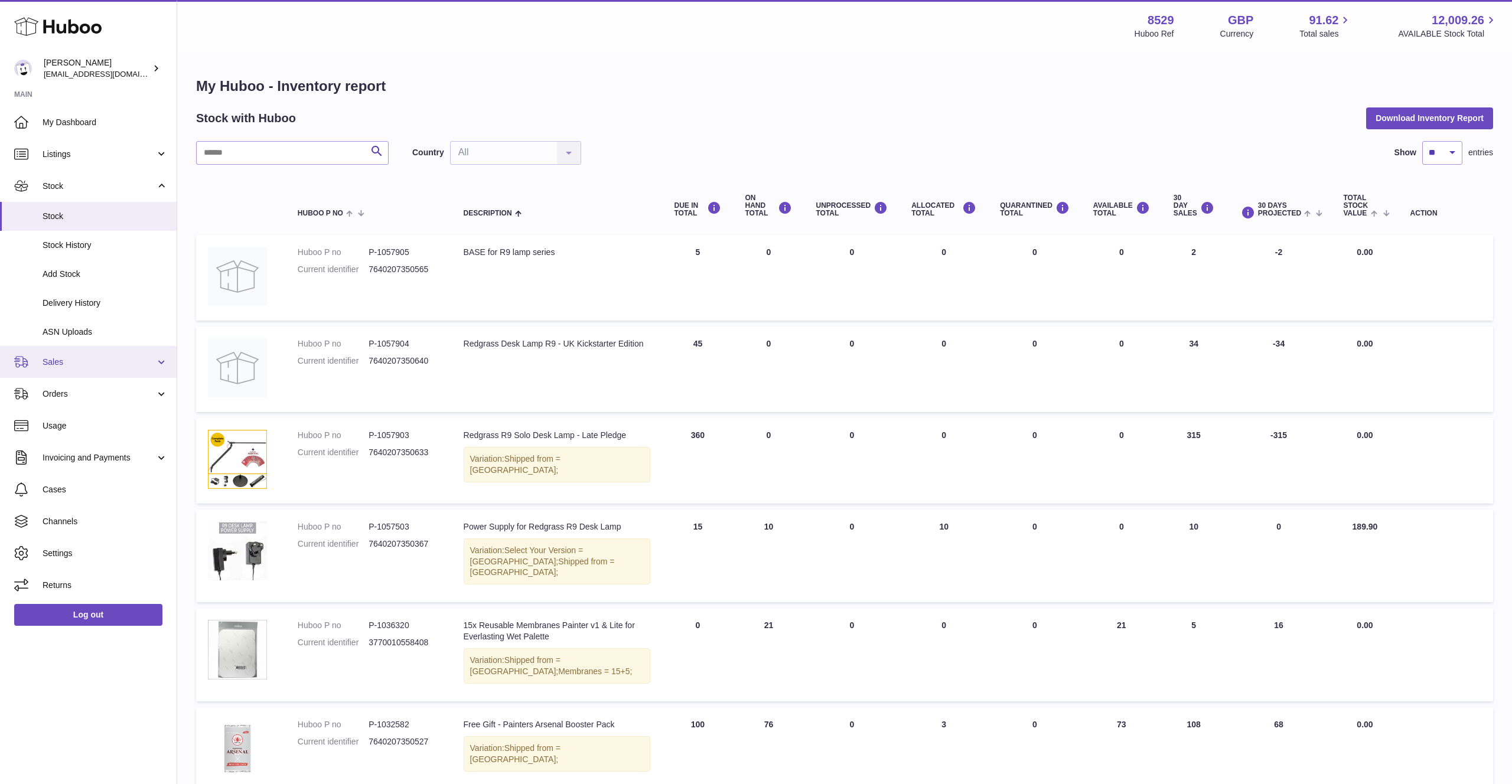
click at [69, 360] on span "Sales" at bounding box center [99, 362] width 113 height 11
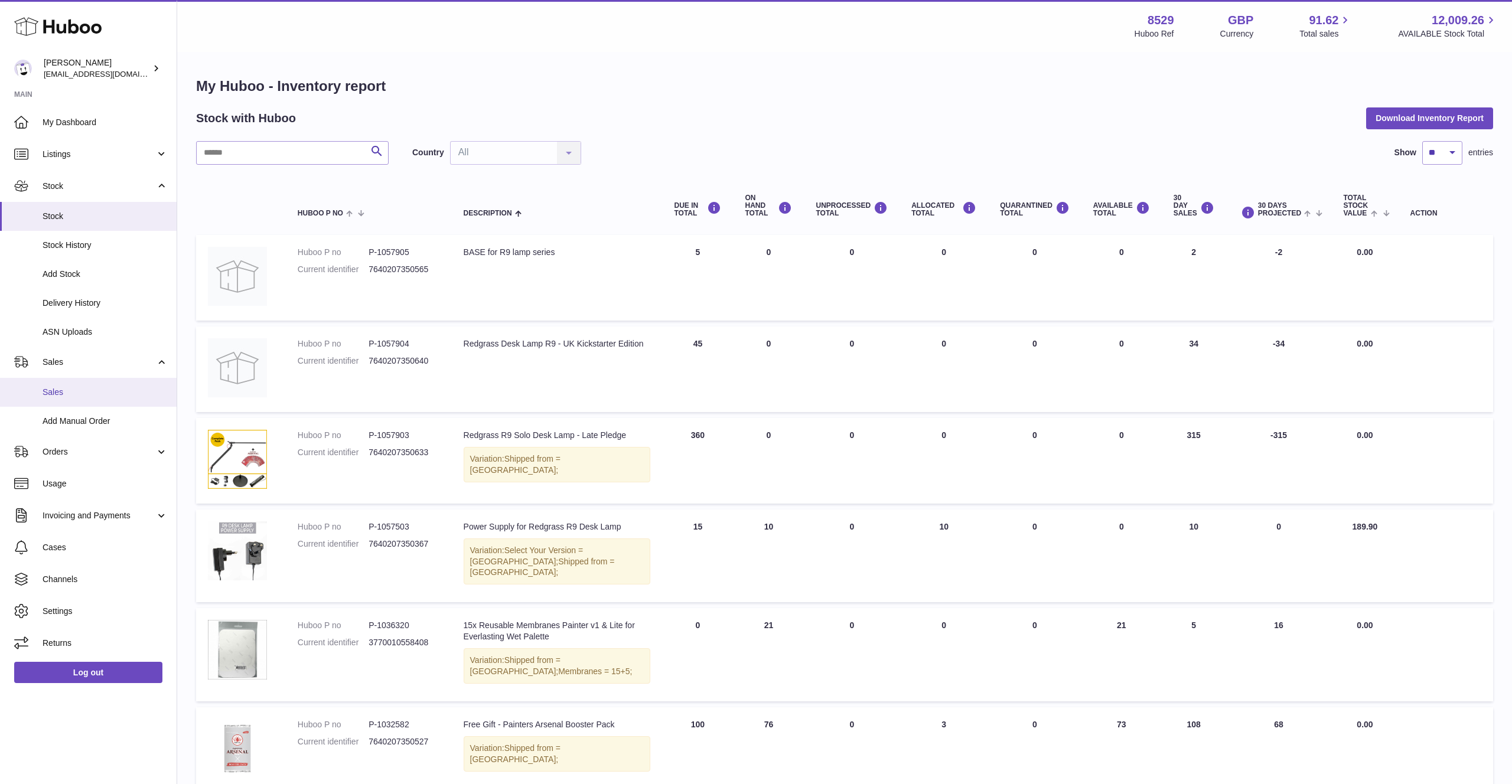
click at [106, 385] on link "Sales" at bounding box center [88, 392] width 177 height 29
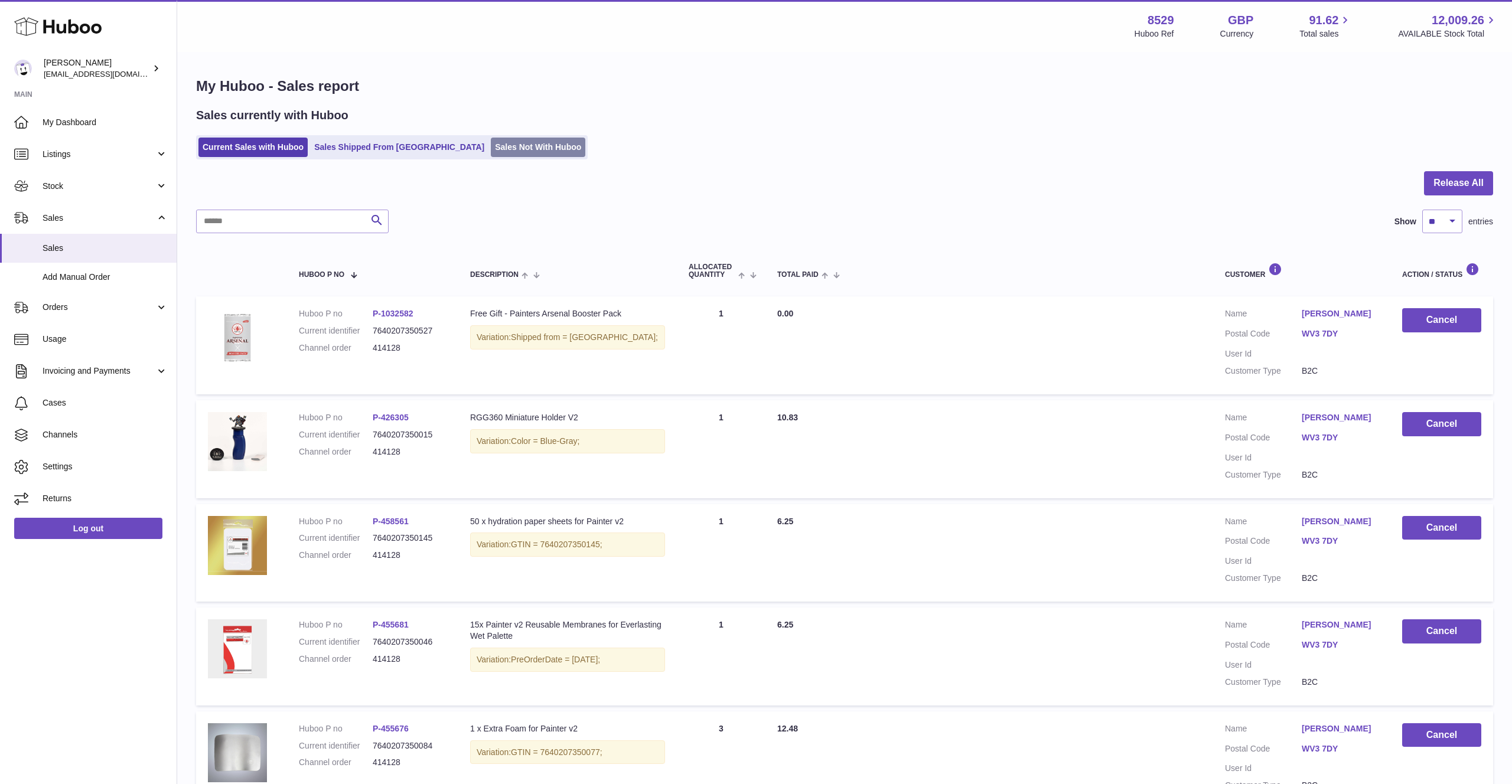
click at [491, 152] on link "Sales Not With Huboo" at bounding box center [538, 147] width 95 height 20
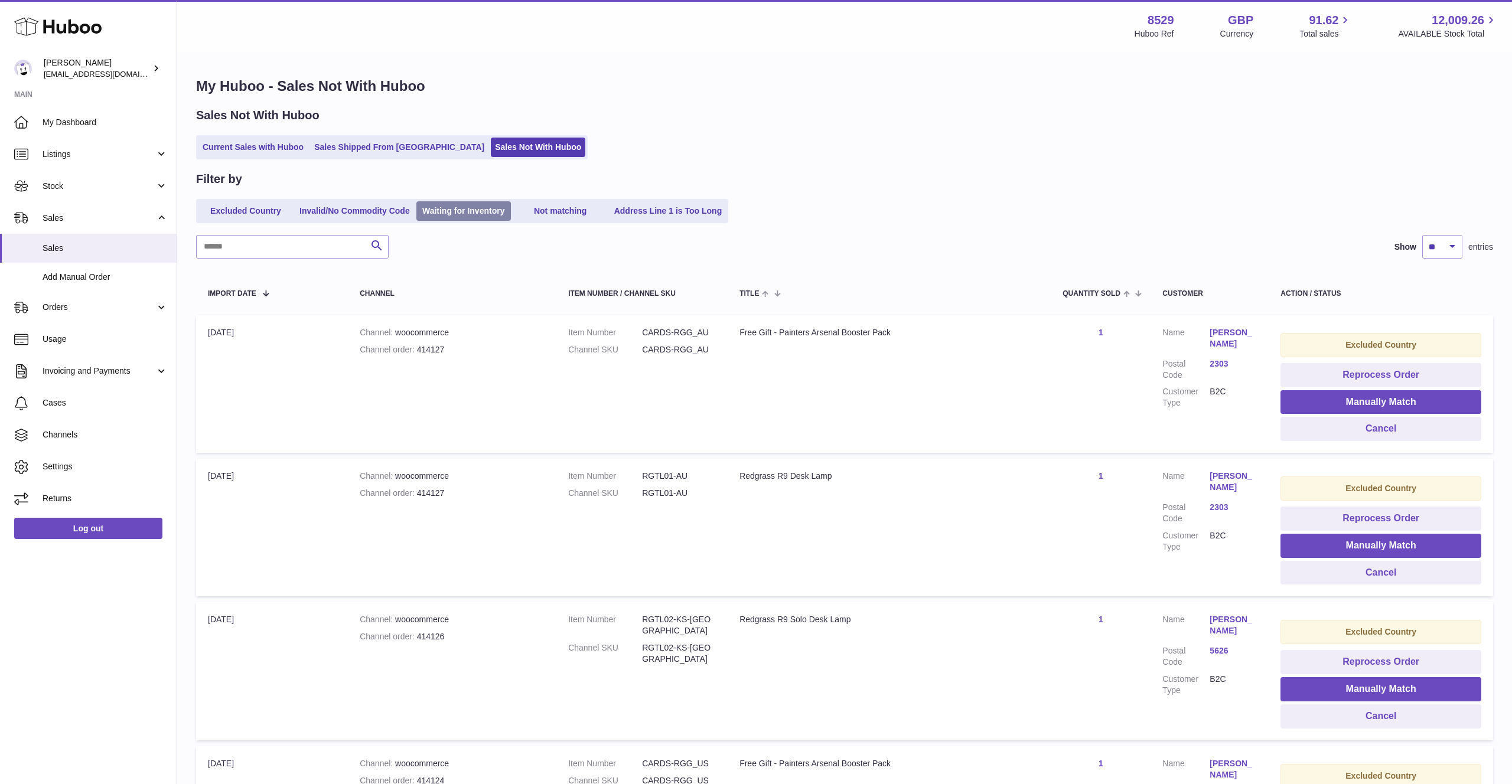
click at [478, 217] on link "Waiting for Inventory" at bounding box center [463, 211] width 95 height 20
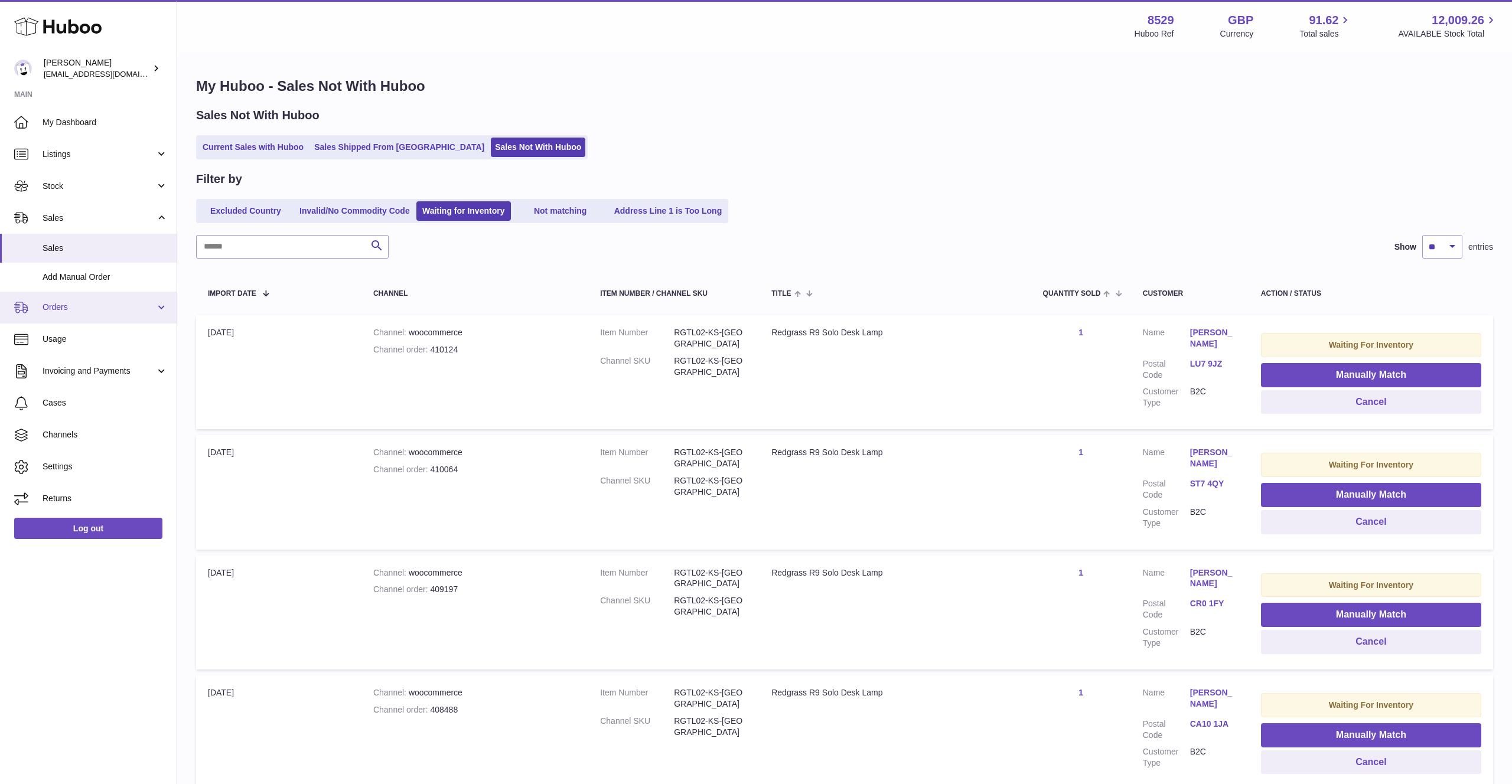
click at [156, 307] on link "Orders" at bounding box center [88, 307] width 177 height 32
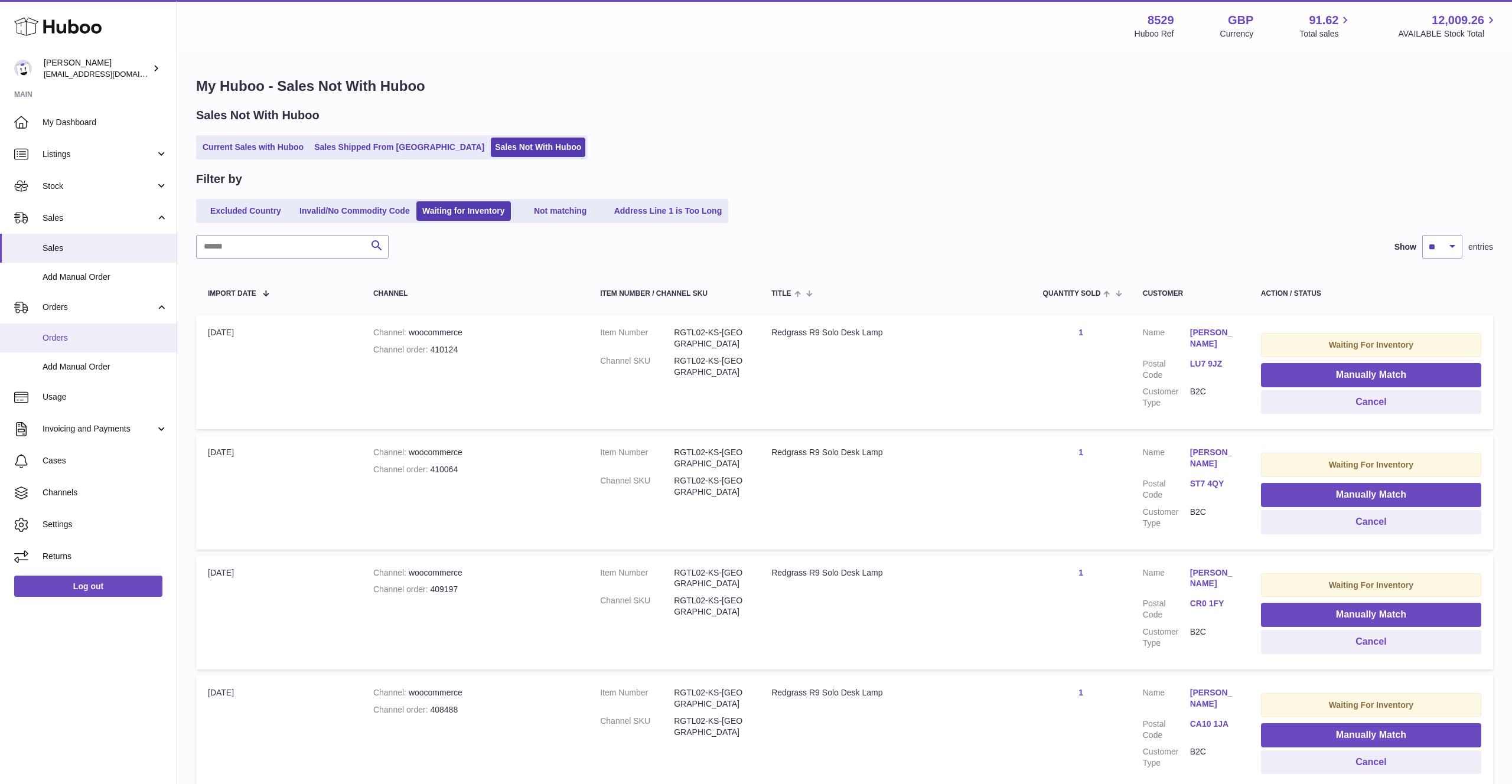
click at [136, 335] on span "Orders" at bounding box center [105, 338] width 125 height 11
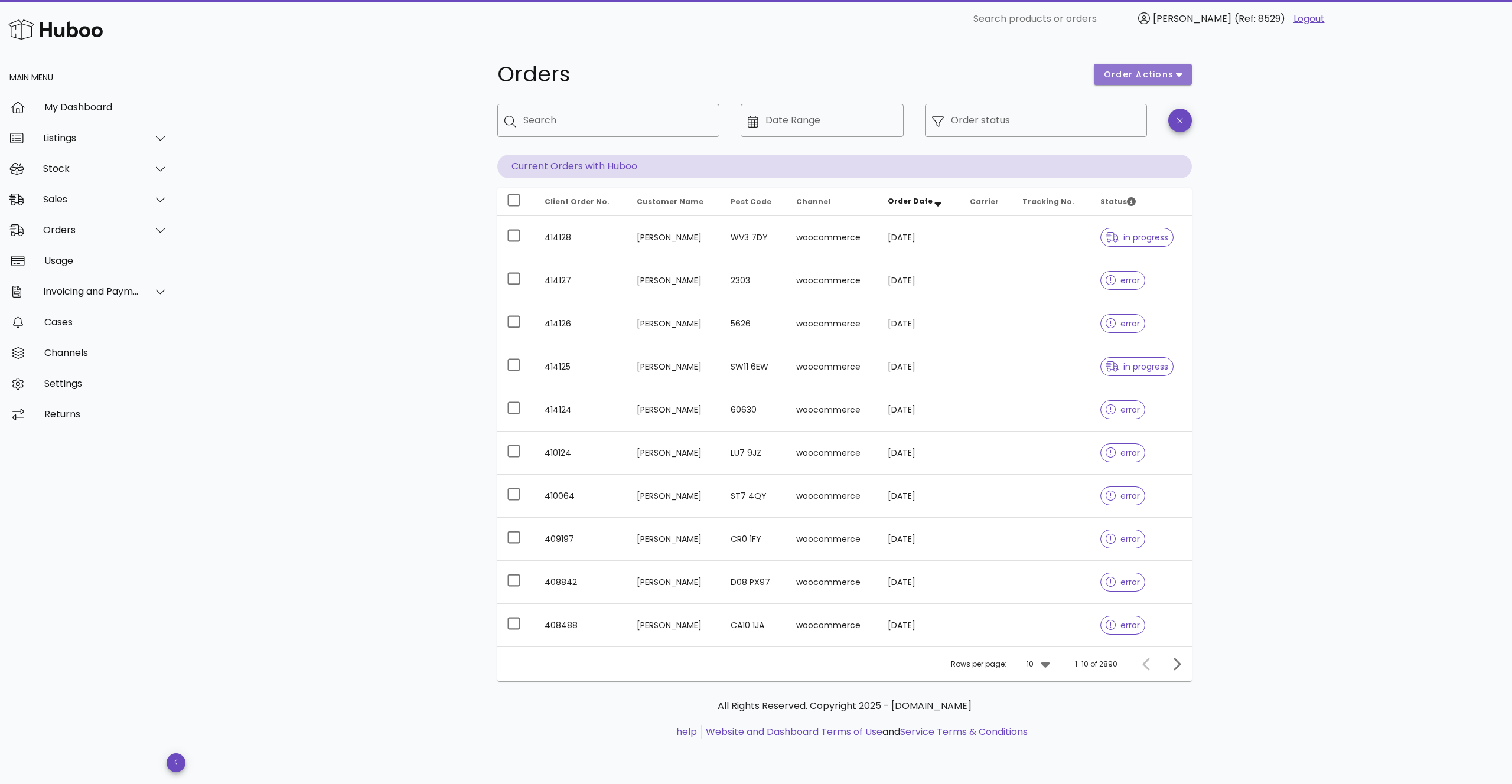
click at [1178, 74] on icon "button" at bounding box center [1179, 75] width 7 height 4
click at [1338, 89] on div "Orders order actions ​ Search ​ Date Range ​ Order status Current Orders with H…" at bounding box center [845, 411] width 1335 height 746
click at [123, 293] on div "Invoicing and Payments" at bounding box center [91, 291] width 97 height 11
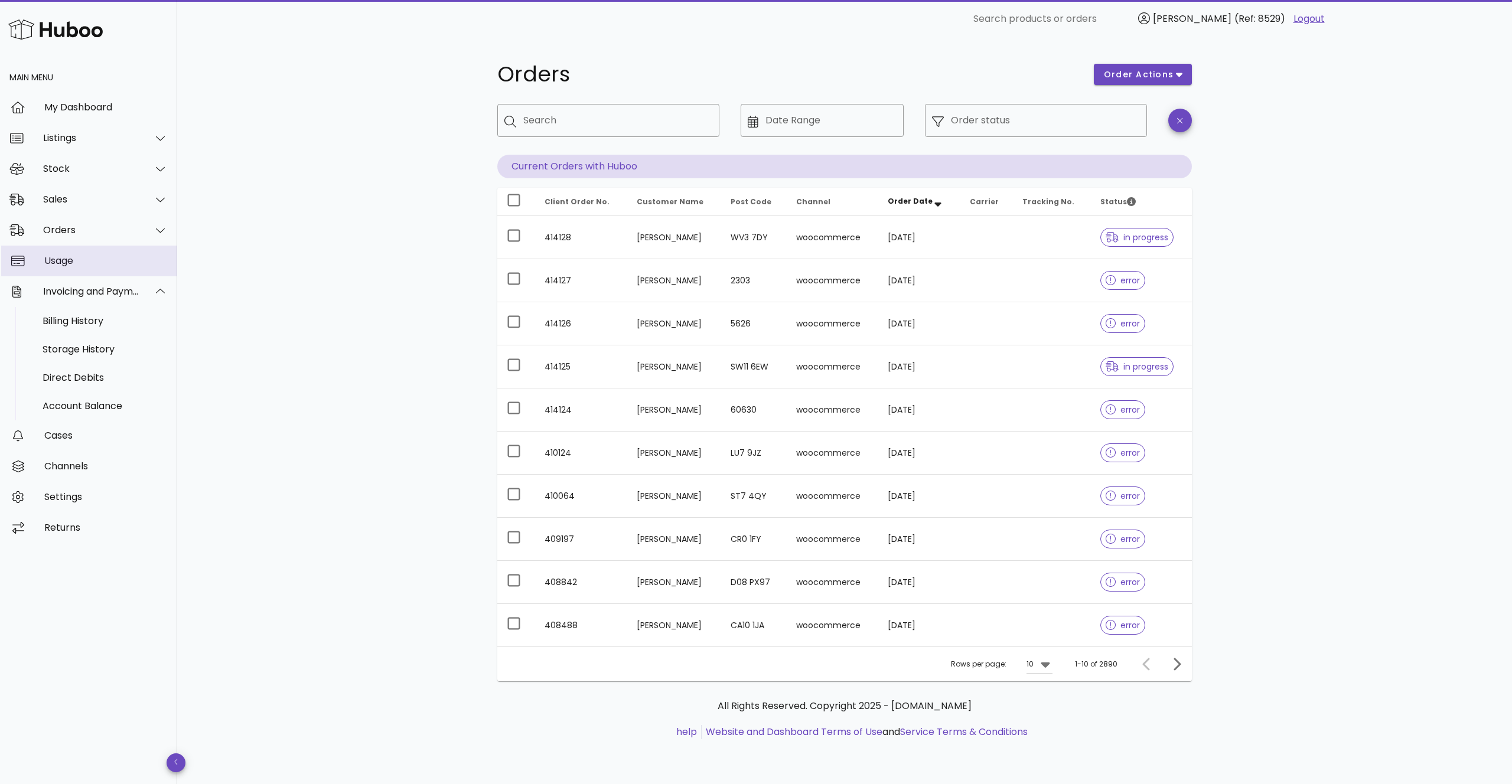
click at [93, 271] on div "Usage" at bounding box center [106, 260] width 123 height 25
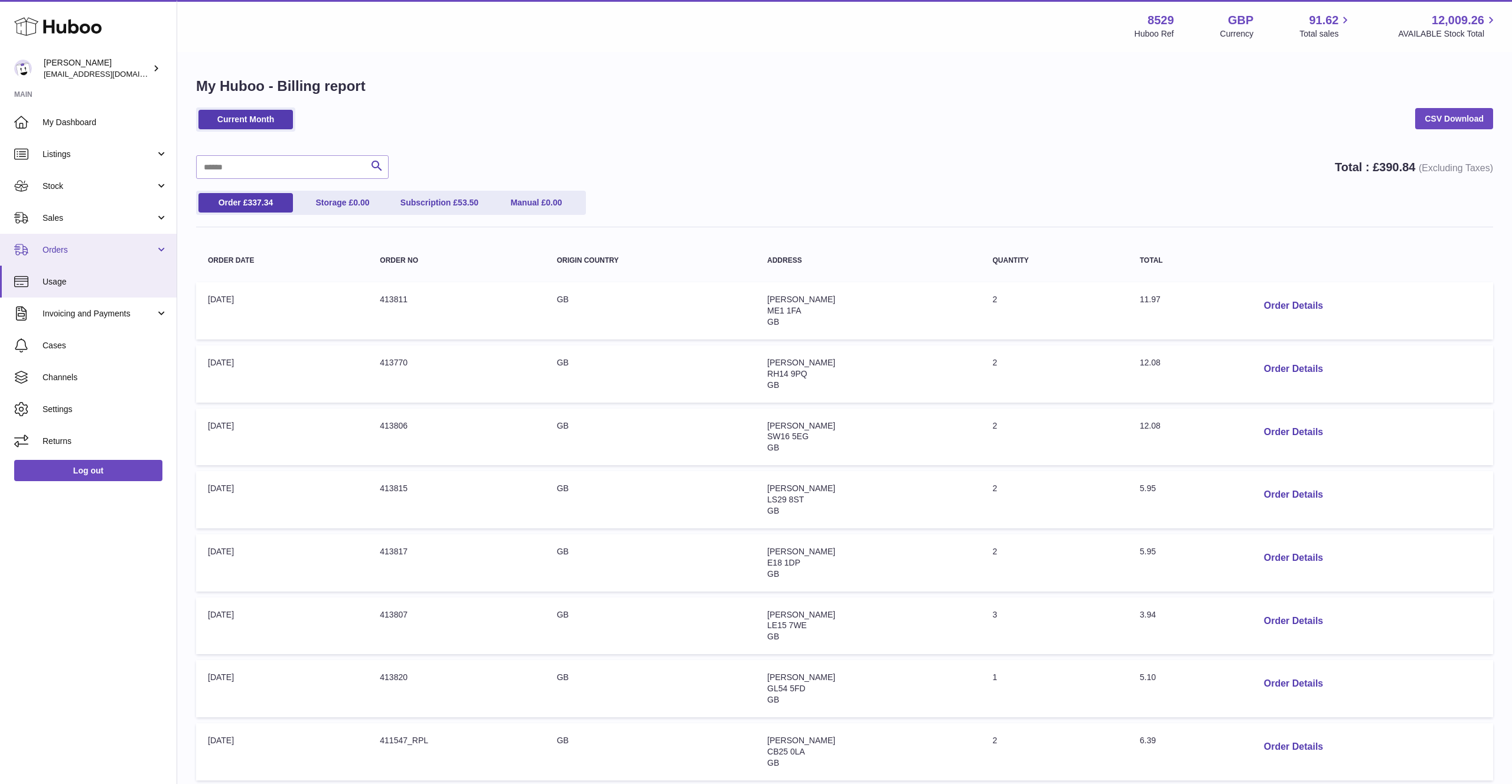
click at [107, 252] on span "Orders" at bounding box center [99, 250] width 113 height 11
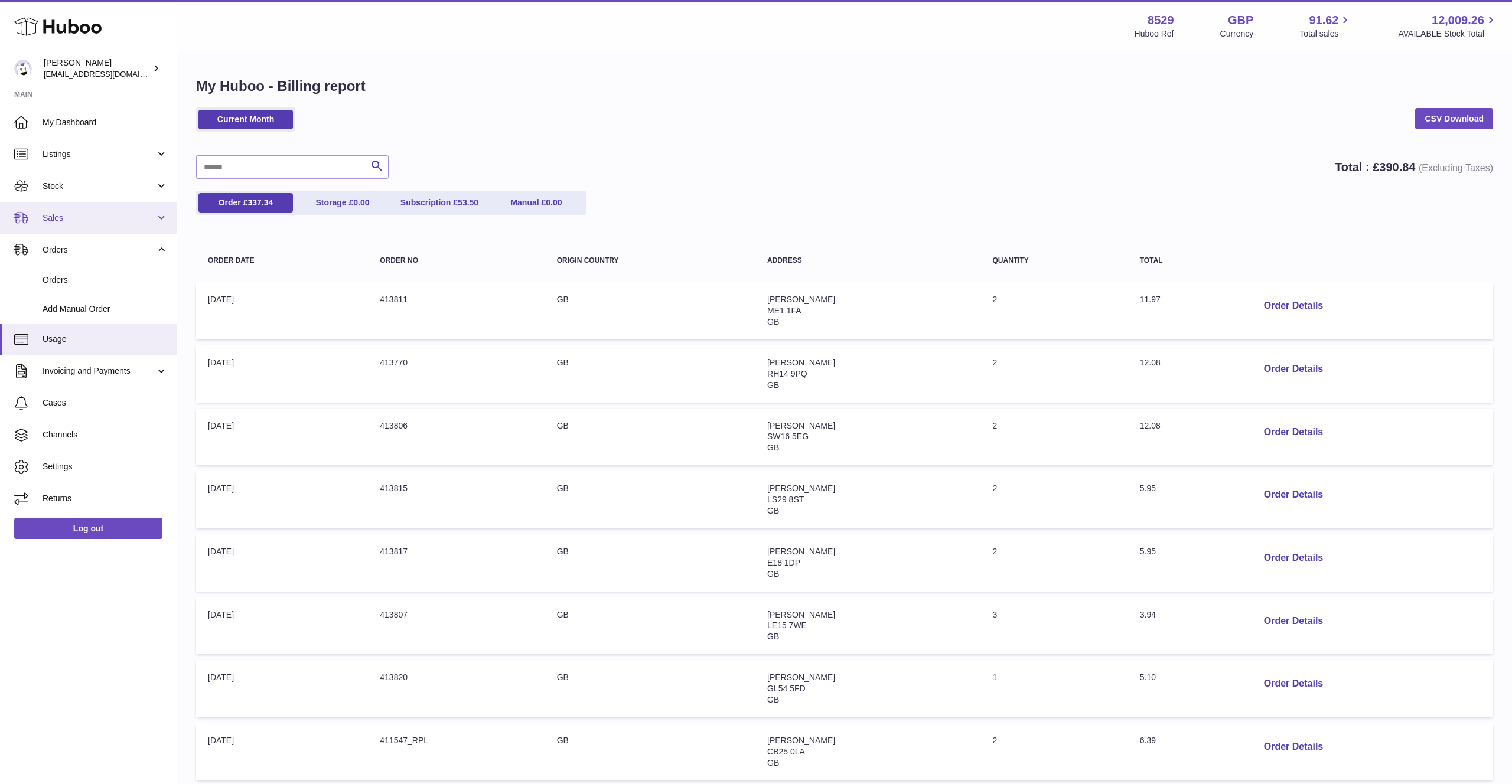
click at [91, 229] on link "Sales" at bounding box center [88, 218] width 177 height 32
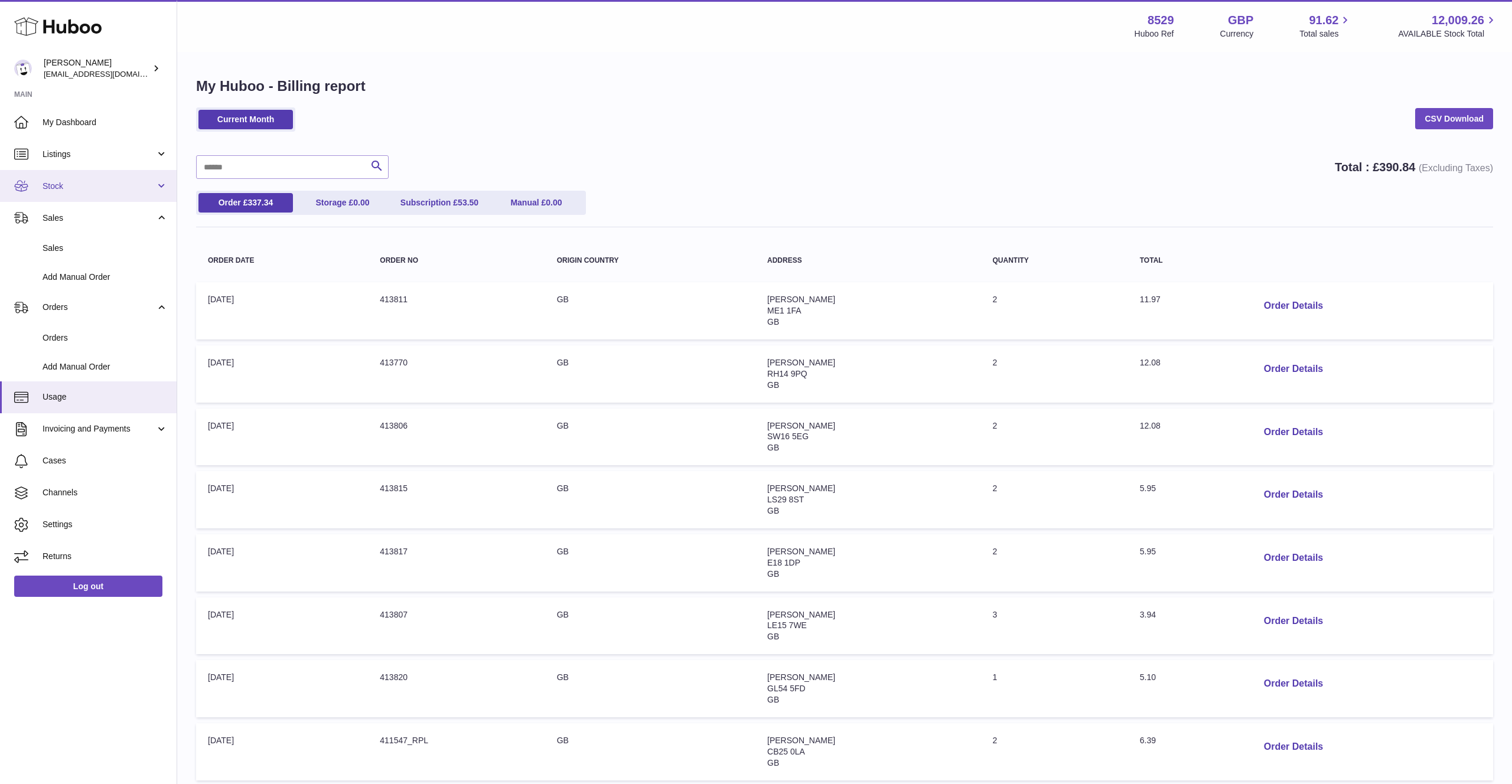
click at [90, 190] on span "Stock" at bounding box center [99, 186] width 113 height 11
